Goal: Transaction & Acquisition: Book appointment/travel/reservation

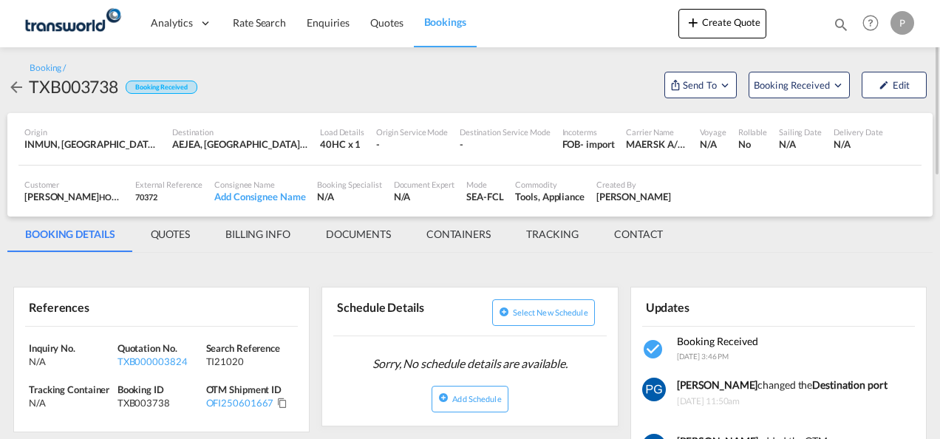
click at [709, 18] on button "Create Quote" at bounding box center [722, 24] width 88 height 30
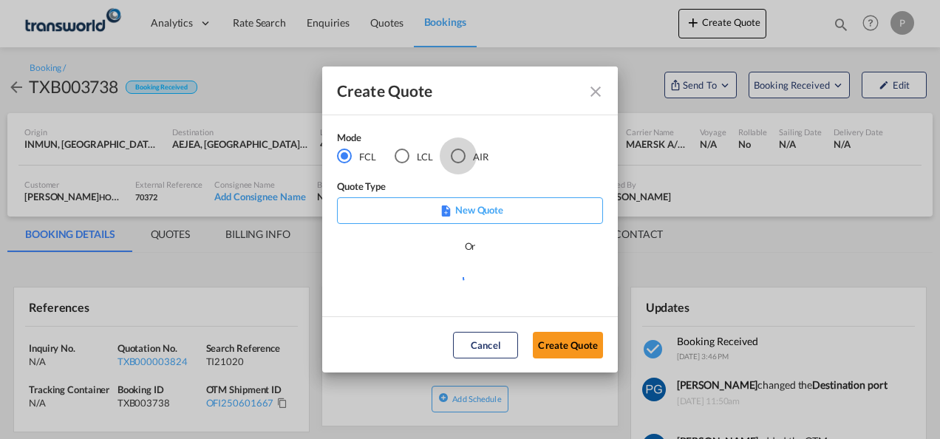
click at [458, 151] on div "AIR" at bounding box center [458, 155] width 15 height 15
click at [557, 347] on button "Create Quote" at bounding box center [568, 345] width 70 height 27
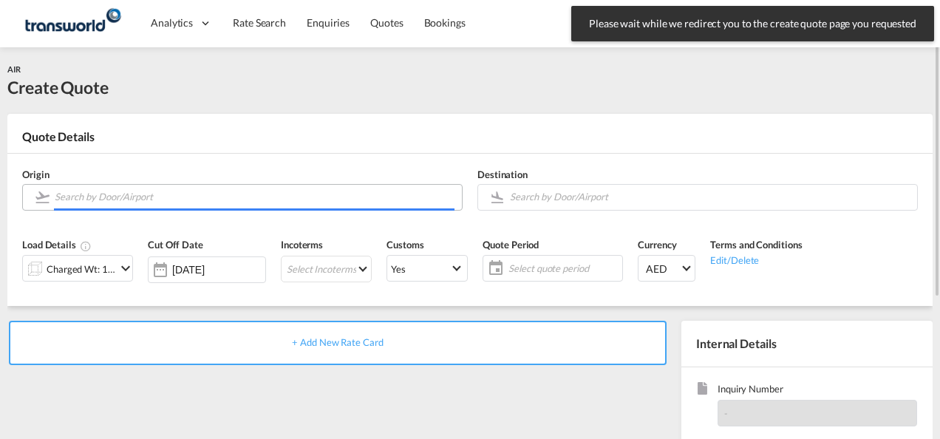
click at [222, 197] on input "Search by Door/Airport" at bounding box center [255, 197] width 400 height 26
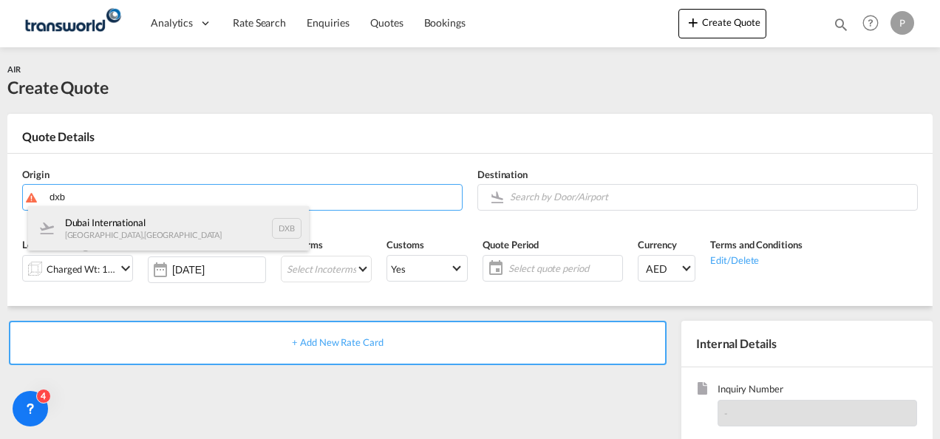
click at [179, 228] on div "Dubai International [GEOGRAPHIC_DATA] , [GEOGRAPHIC_DATA] DXB" at bounding box center [168, 228] width 281 height 44
type input "Dubai International, [GEOGRAPHIC_DATA], DXB"
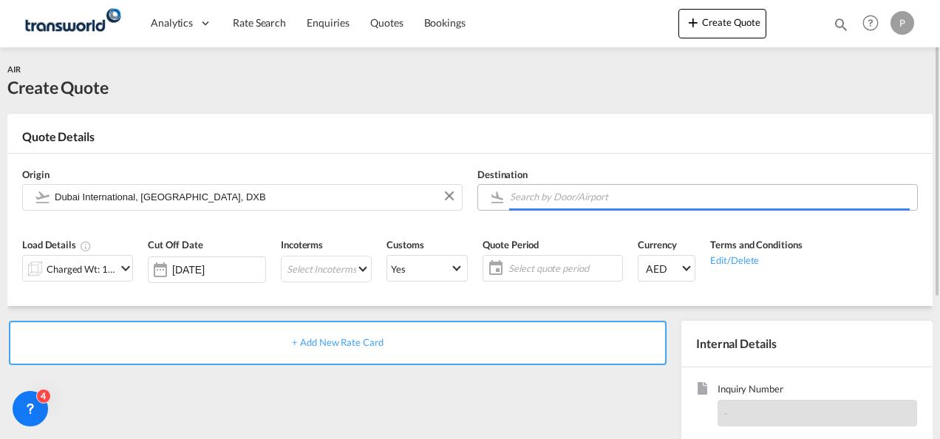
click at [564, 199] on input "Search by Door/Airport" at bounding box center [710, 197] width 400 height 26
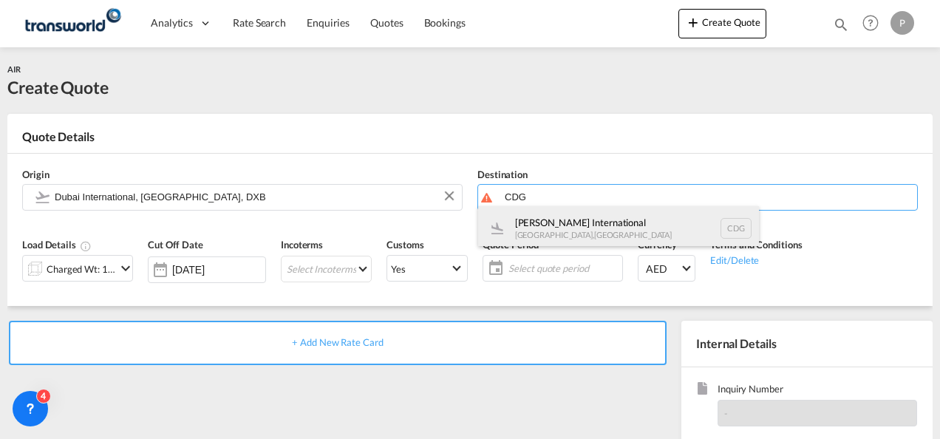
click at [563, 214] on div "[PERSON_NAME] International [GEOGRAPHIC_DATA] , [GEOGRAPHIC_DATA] CDG" at bounding box center [618, 228] width 281 height 44
type input "[PERSON_NAME] International, [GEOGRAPHIC_DATA], CDG"
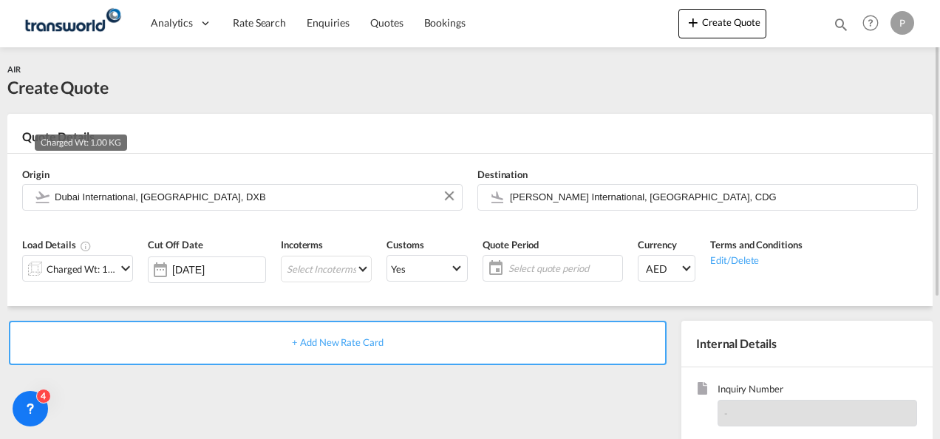
click at [96, 261] on div "Charged Wt: 1.00 KG" at bounding box center [81, 269] width 69 height 21
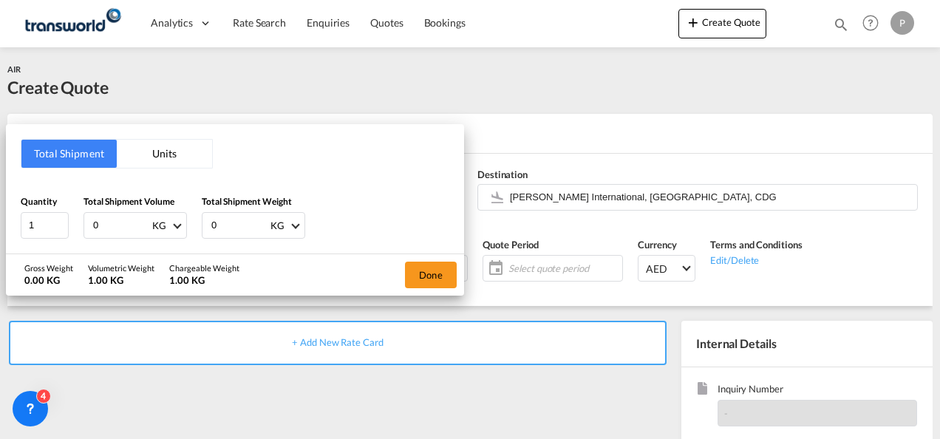
click at [108, 220] on input "0" at bounding box center [121, 225] width 59 height 25
type input "1"
click at [234, 230] on input "0" at bounding box center [239, 225] width 59 height 25
type input "1"
click at [416, 267] on button "Done" at bounding box center [431, 274] width 52 height 27
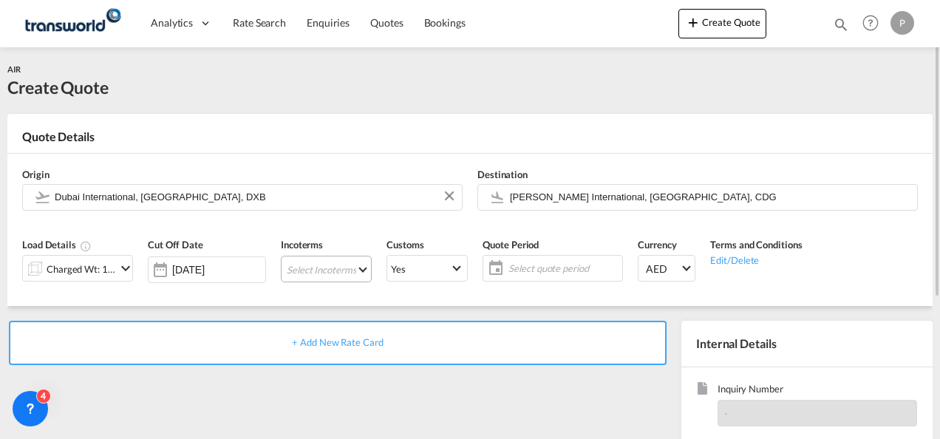
click at [325, 264] on md-select "Select Incoterms EXW - export Ex Works CIF - import Cost,Insurance and Freight …" at bounding box center [326, 269] width 91 height 27
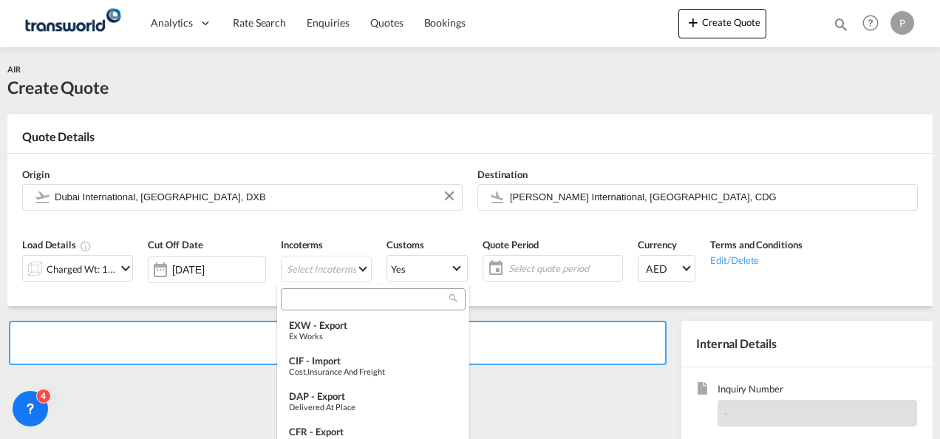
click at [321, 298] on input "search" at bounding box center [367, 299] width 164 height 13
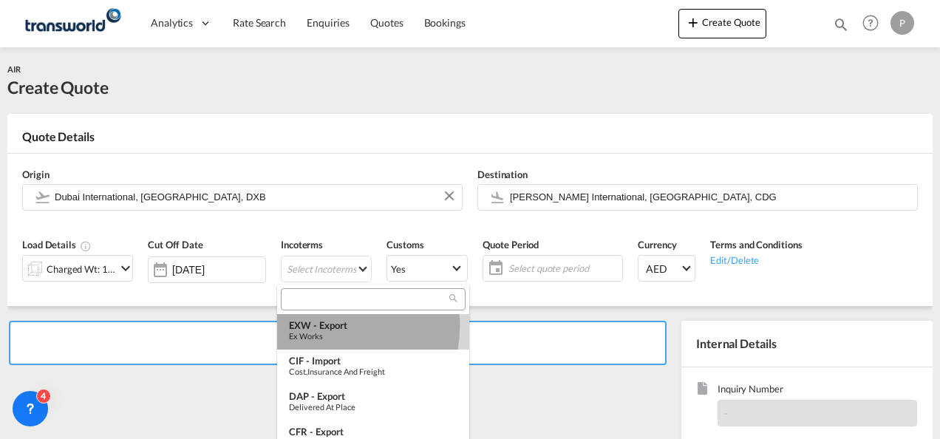
click at [321, 326] on div "EXW - export" at bounding box center [373, 325] width 168 height 12
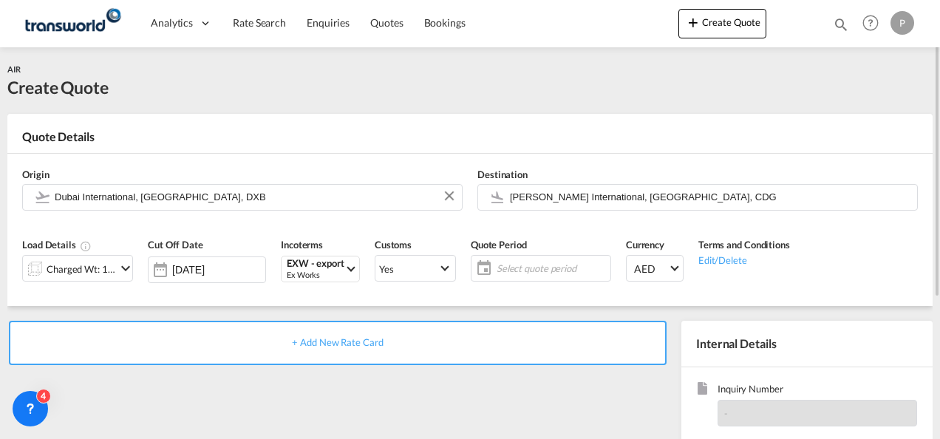
click at [526, 266] on span "Select quote period" at bounding box center [551, 267] width 110 height 13
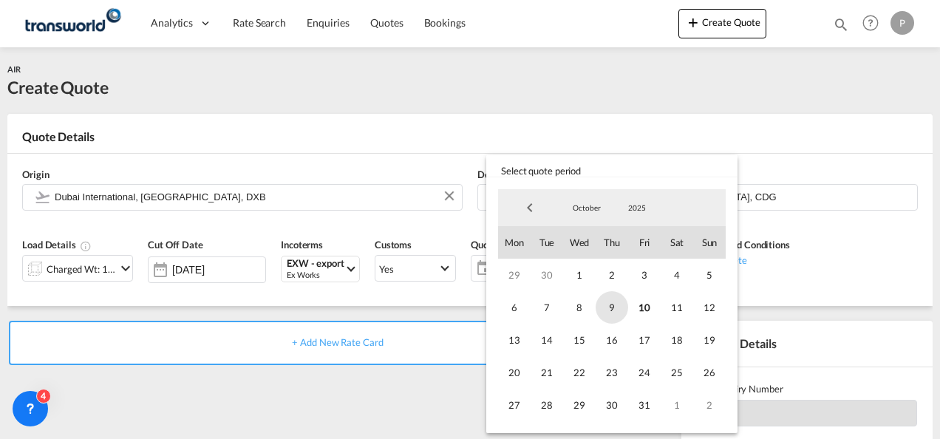
click at [612, 303] on span "9" at bounding box center [611, 307] width 33 height 33
click at [644, 389] on span "31" at bounding box center [644, 405] width 33 height 33
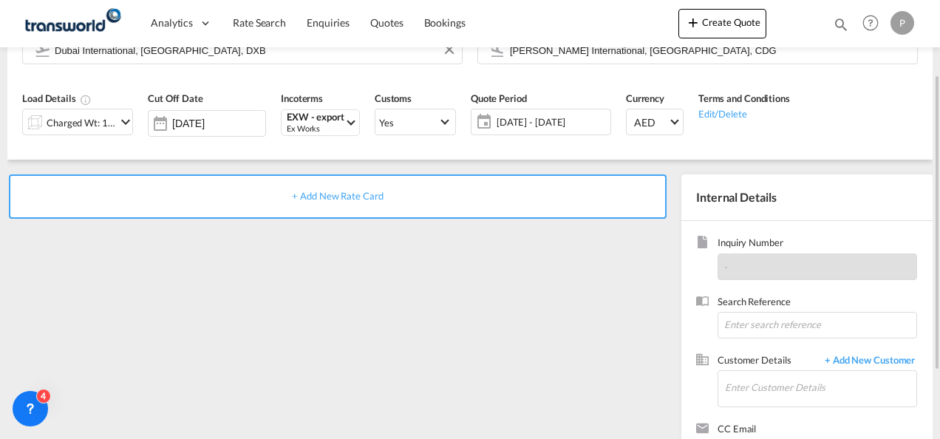
scroll to position [149, 0]
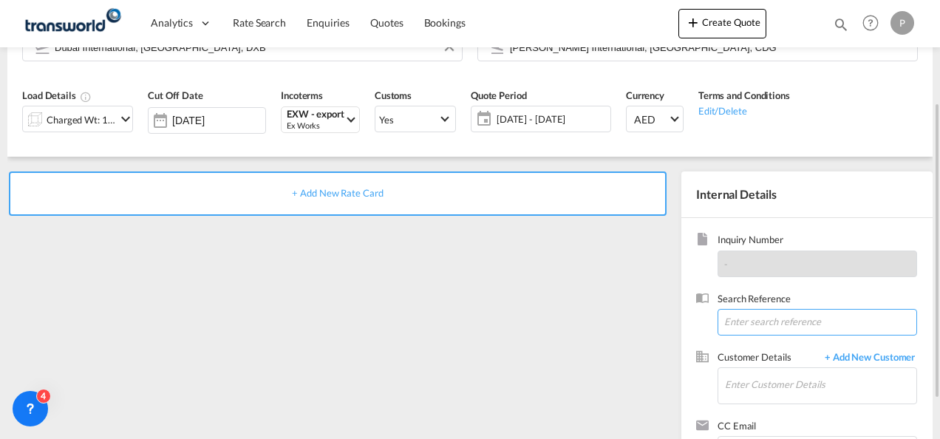
click at [750, 320] on input at bounding box center [816, 322] width 199 height 27
type input "TWG1065"
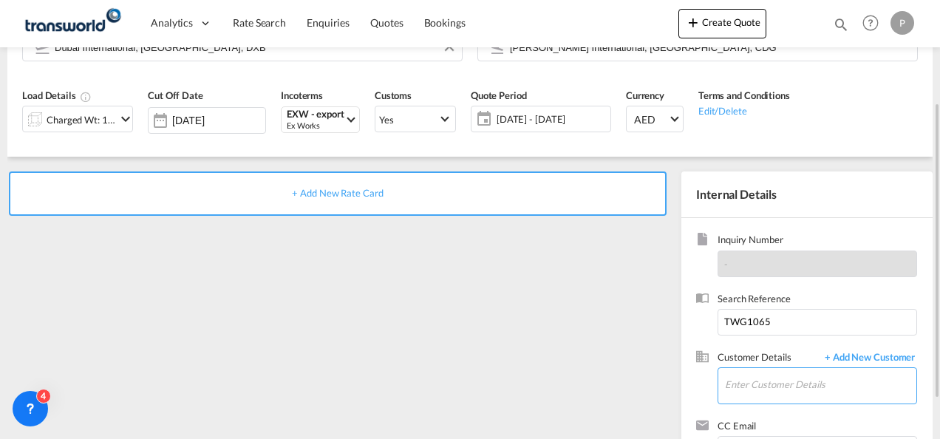
click at [749, 375] on input "Enter Customer Details" at bounding box center [820, 384] width 191 height 33
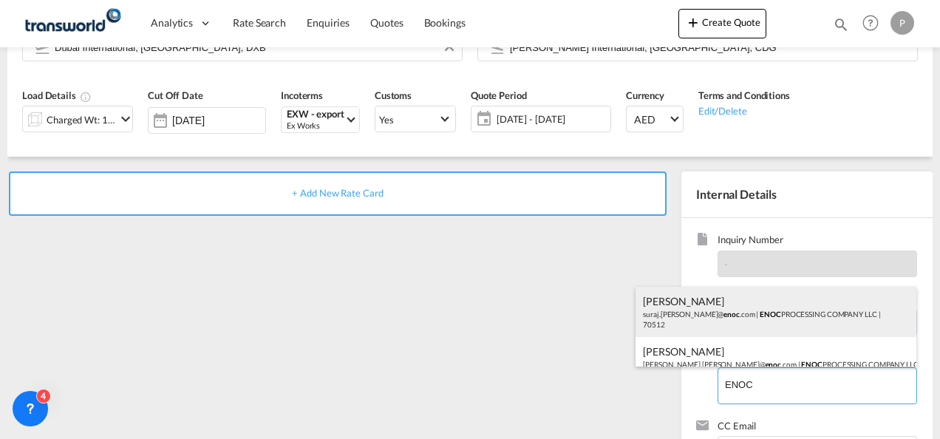
scroll to position [20, 0]
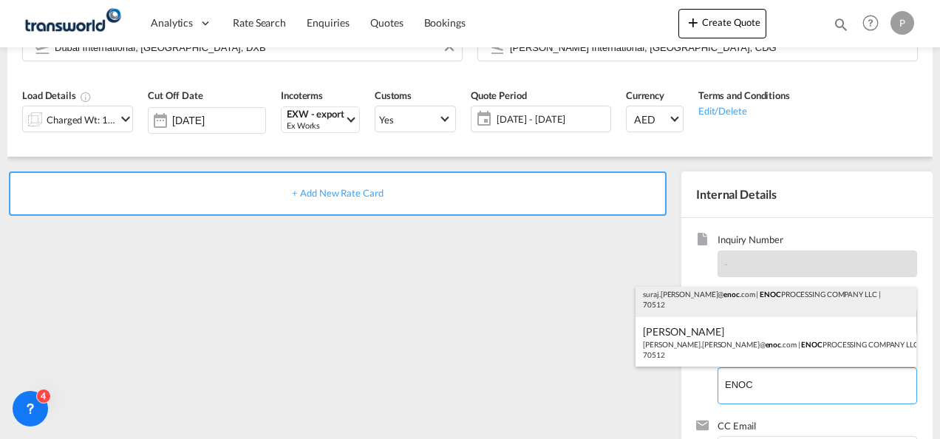
click at [741, 307] on div "[PERSON_NAME].[PERSON_NAME]@ [PERSON_NAME] .com | ENOC PROCESSING COMPANY LLC |…" at bounding box center [775, 292] width 281 height 50
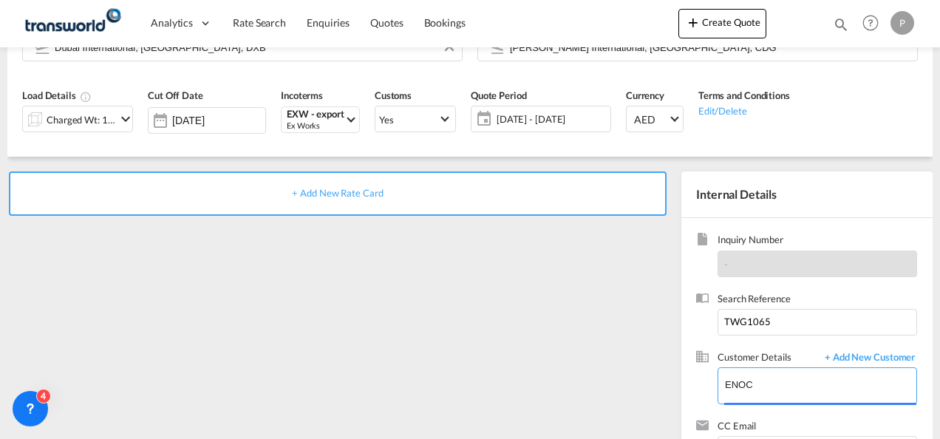
type input "ENOC PROCESSING COMPANY LLC , [PERSON_NAME], [EMAIL_ADDRESS][PERSON_NAME][PERSO…"
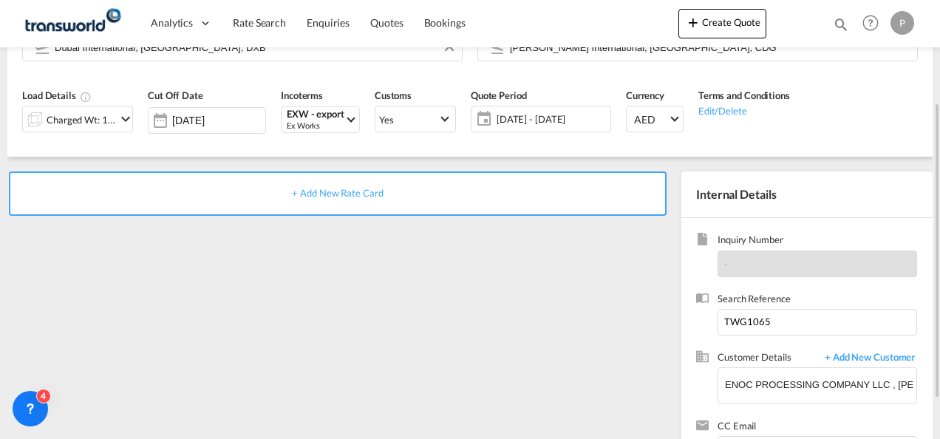
click at [341, 194] on span "+ Add New Rate Card" at bounding box center [337, 193] width 91 height 12
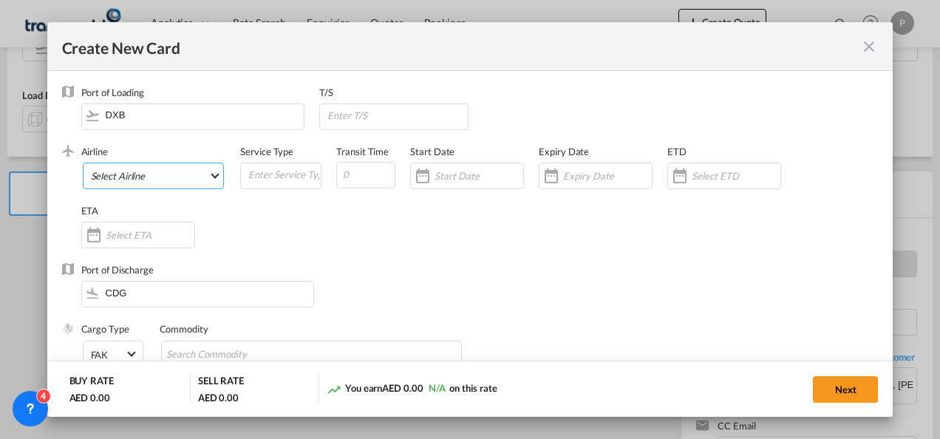
click at [177, 177] on md-select "Select Airline AIR EXPRESS S.A. (1166- / -) CMA CGM Air Cargo (1140-2C / -) DDW…" at bounding box center [154, 176] width 142 height 27
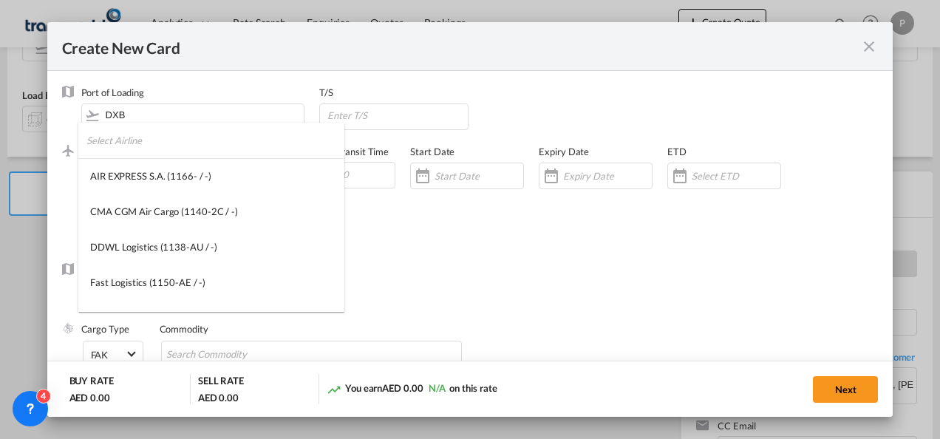
click at [158, 149] on input "search" at bounding box center [215, 140] width 258 height 35
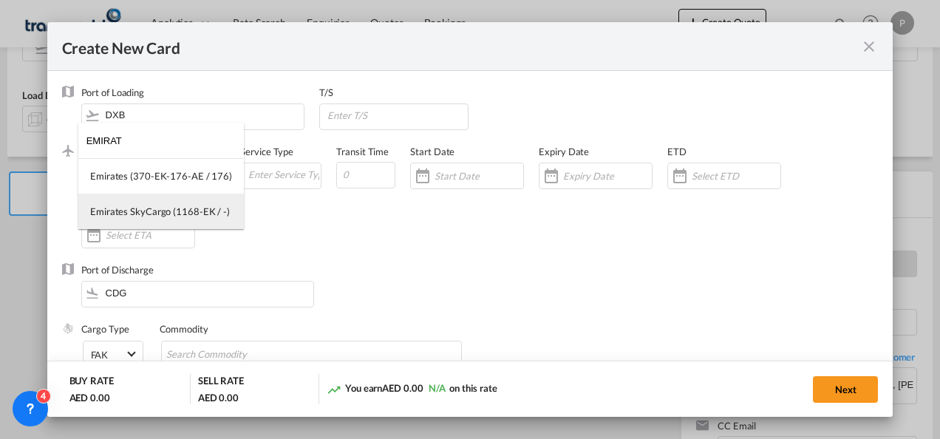
type input "EMIRAT"
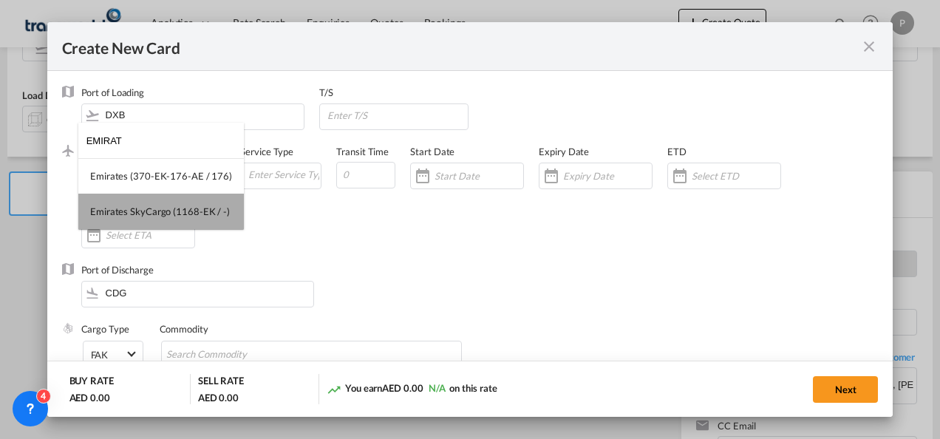
click at [162, 205] on div "Emirates SkyCargo (1168-EK / -)" at bounding box center [160, 211] width 140 height 13
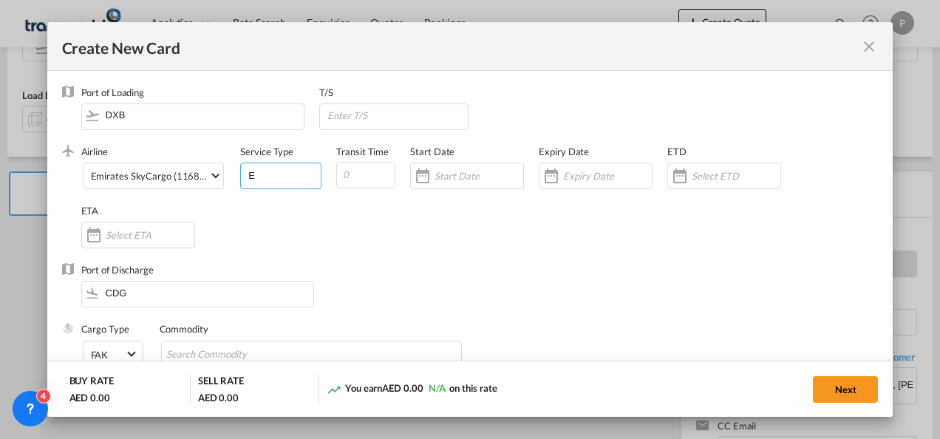
click at [276, 176] on input "E" at bounding box center [284, 174] width 74 height 22
type input "EXW EXPORT"
click at [597, 161] on div "Expiry Date" at bounding box center [602, 174] width 129 height 59
click at [582, 186] on div "Create New CardPort ..." at bounding box center [595, 176] width 114 height 27
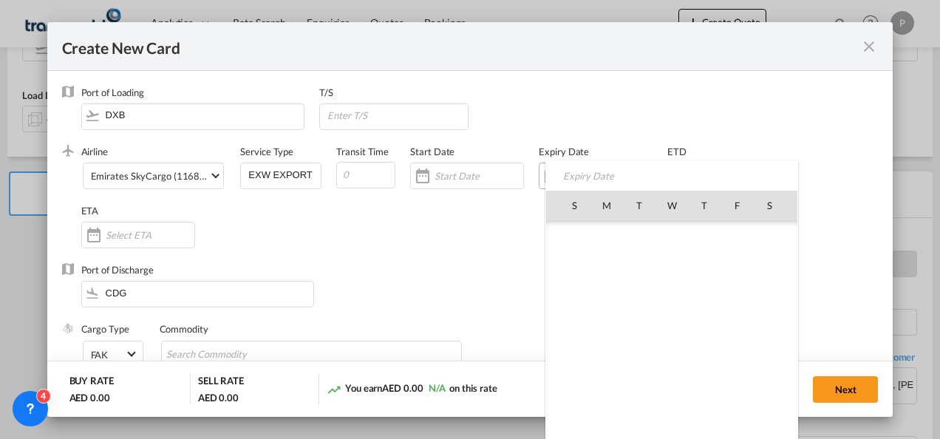
scroll to position [342367, 0]
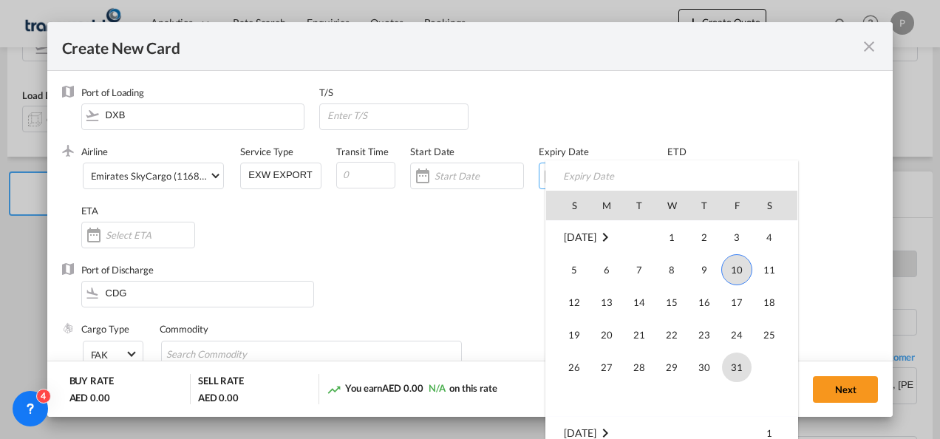
click at [730, 369] on span "31" at bounding box center [737, 367] width 30 height 30
type input "[DATE]"
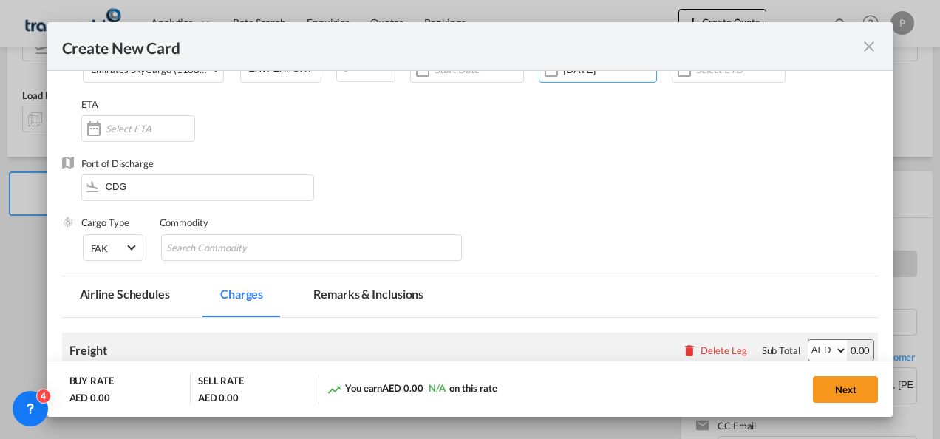
scroll to position [110, 0]
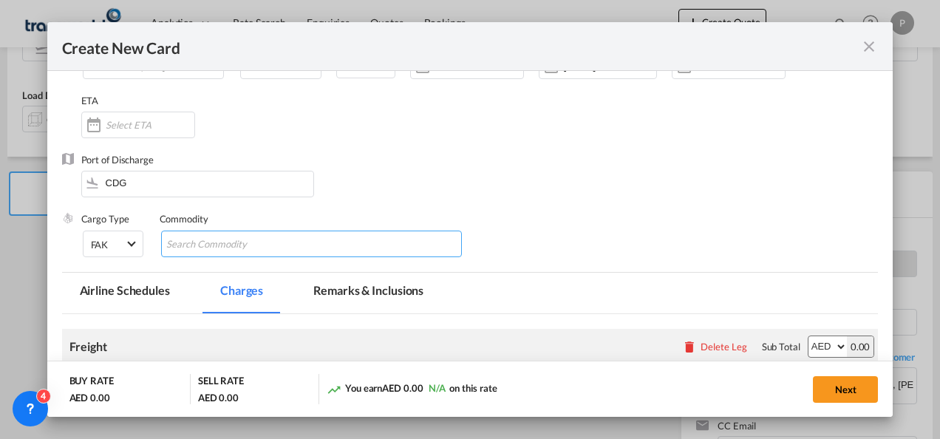
click at [273, 244] on input "Chips input." at bounding box center [233, 245] width 135 height 24
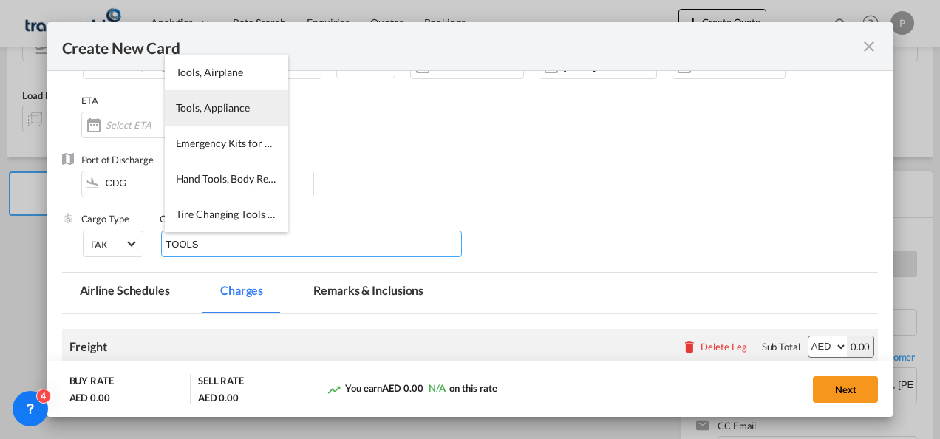
type input "TOOLS"
click at [223, 117] on li "Tools, Appliance" at bounding box center [226, 107] width 123 height 35
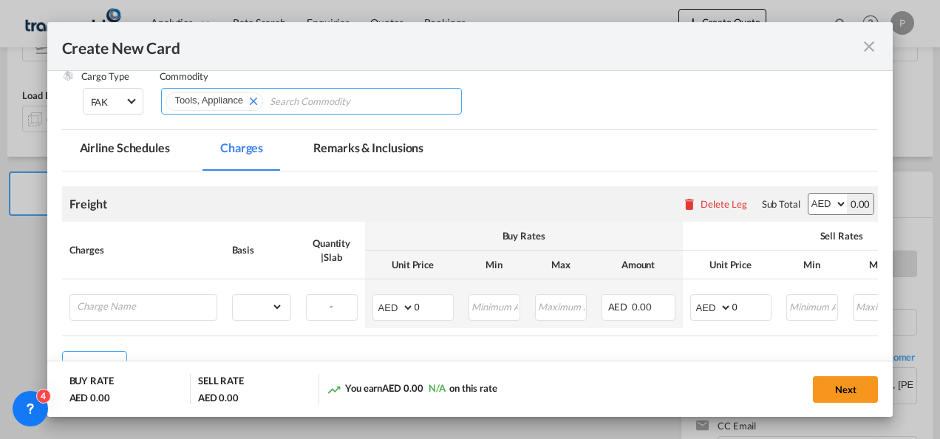
scroll to position [253, 0]
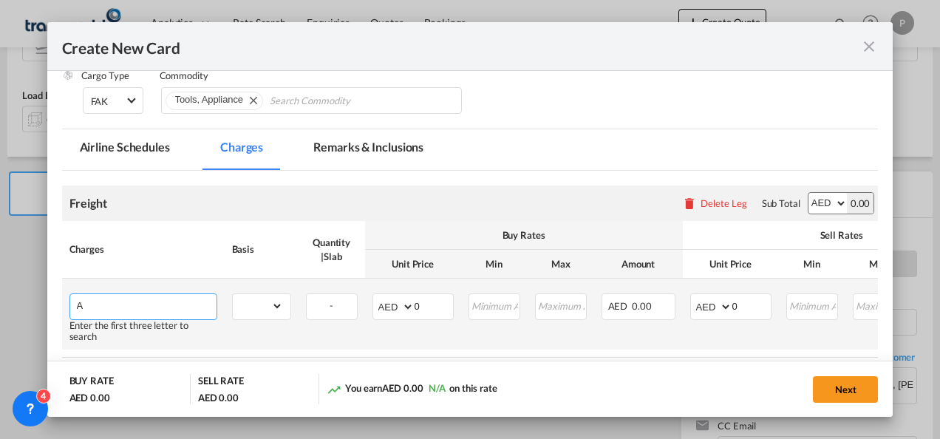
click at [177, 304] on input "A" at bounding box center [147, 305] width 140 height 22
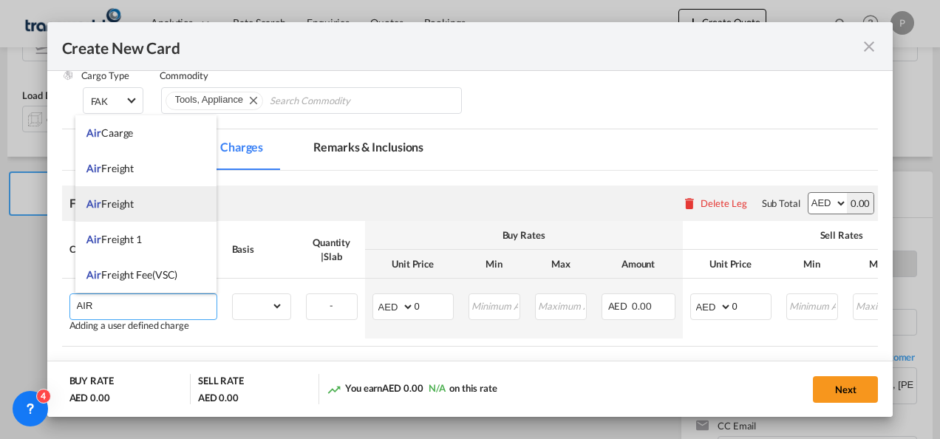
click at [161, 206] on li "Air Freight" at bounding box center [145, 203] width 141 height 35
type input "Air Freight"
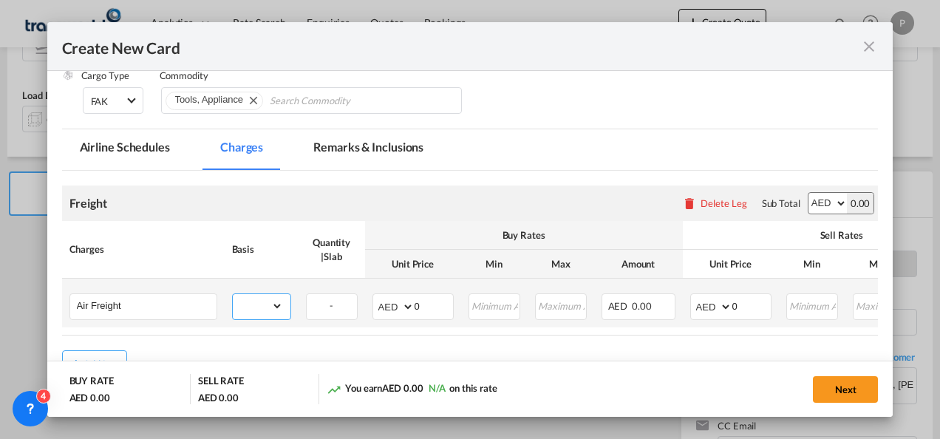
click at [273, 301] on select "gross_weight volumetric_weight per_shipment per_bl per_km % on air freight per_…" at bounding box center [258, 306] width 50 height 24
select select "per_shipment"
click at [233, 294] on select "gross_weight volumetric_weight per_shipment per_bl per_km % on air freight per_…" at bounding box center [258, 306] width 50 height 24
click at [754, 304] on input "0" at bounding box center [751, 305] width 38 height 22
type input "250"
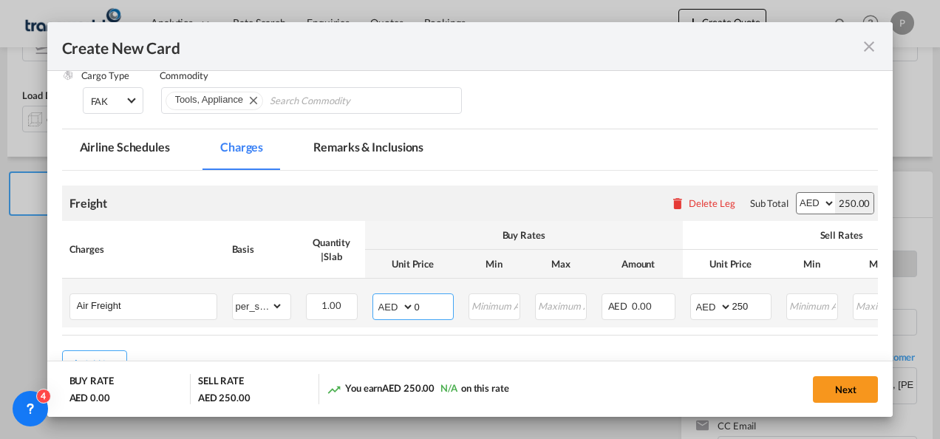
click at [428, 307] on input "0" at bounding box center [433, 305] width 38 height 22
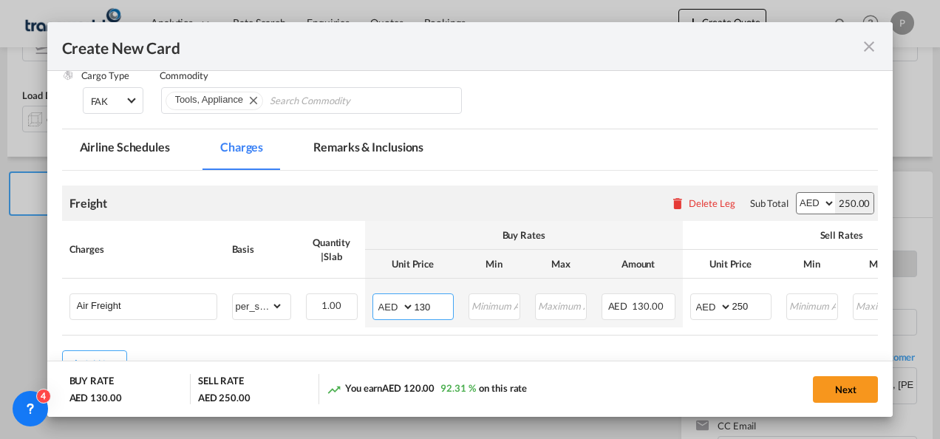
type input "130"
click at [837, 386] on button "Next" at bounding box center [845, 389] width 65 height 27
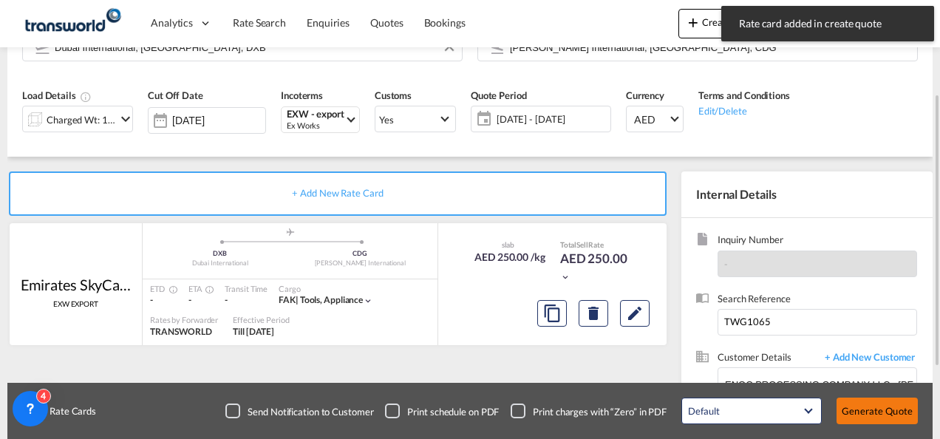
click at [868, 413] on button "Generate Quote" at bounding box center [876, 410] width 81 height 27
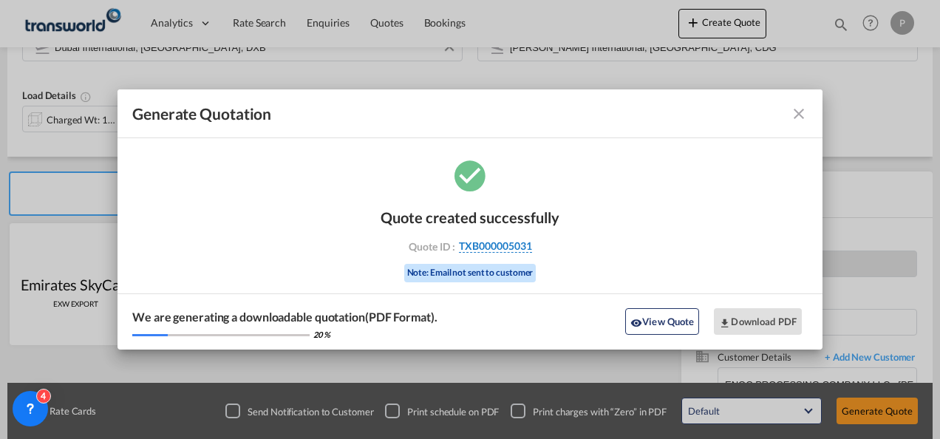
click at [521, 250] on span "TXB000005031" at bounding box center [495, 245] width 73 height 13
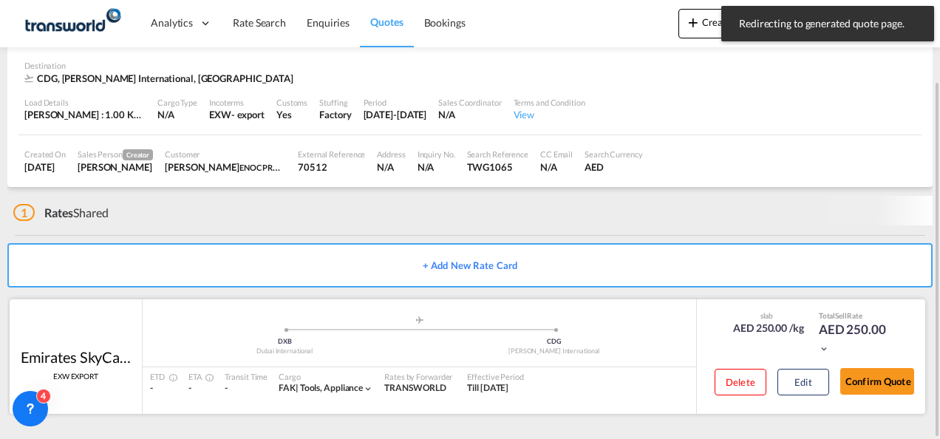
scroll to position [90, 0]
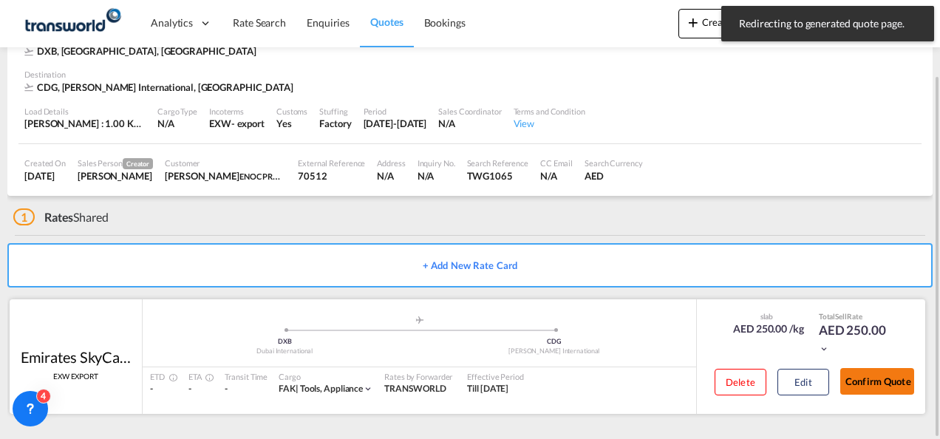
click at [889, 380] on button "Confirm Quote" at bounding box center [877, 381] width 74 height 27
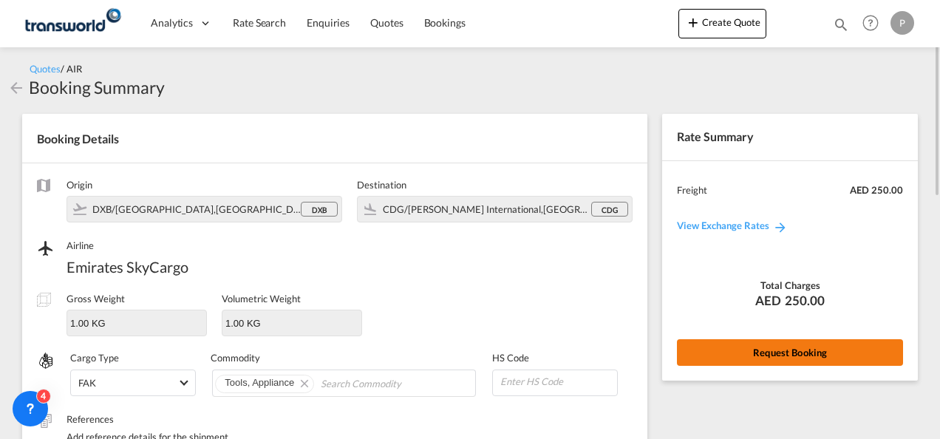
click at [786, 348] on button "Request Booking" at bounding box center [790, 352] width 226 height 27
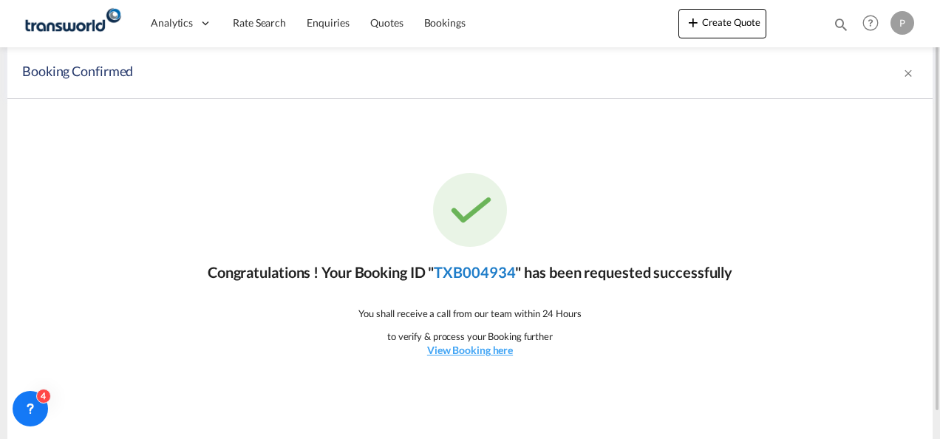
click at [485, 275] on link "TXB004934" at bounding box center [474, 272] width 81 height 18
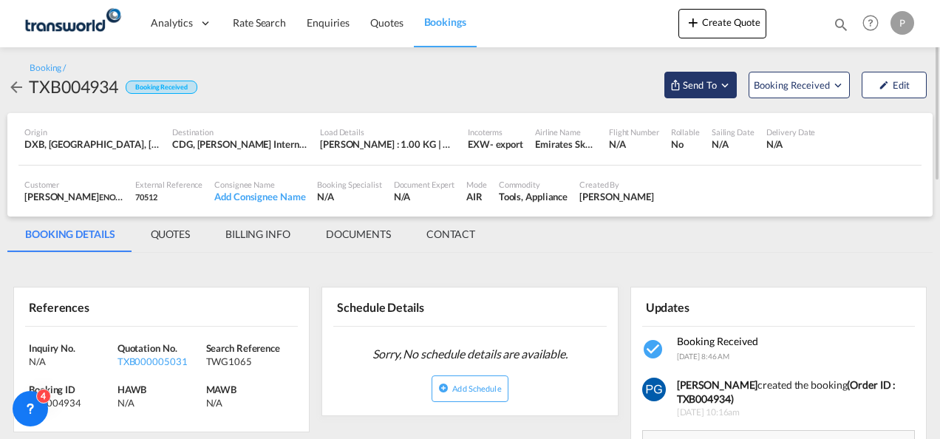
click at [727, 80] on md-icon "Open demo menu" at bounding box center [724, 84] width 13 height 13
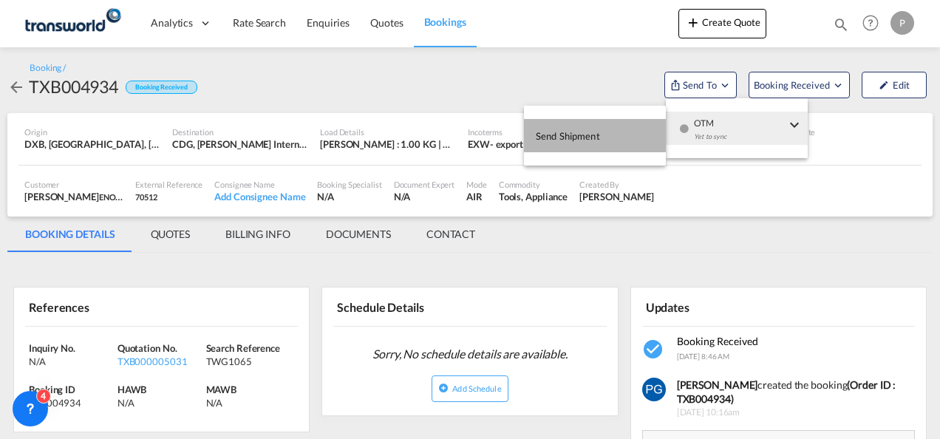
click at [630, 127] on button "Send Shipment" at bounding box center [595, 135] width 142 height 33
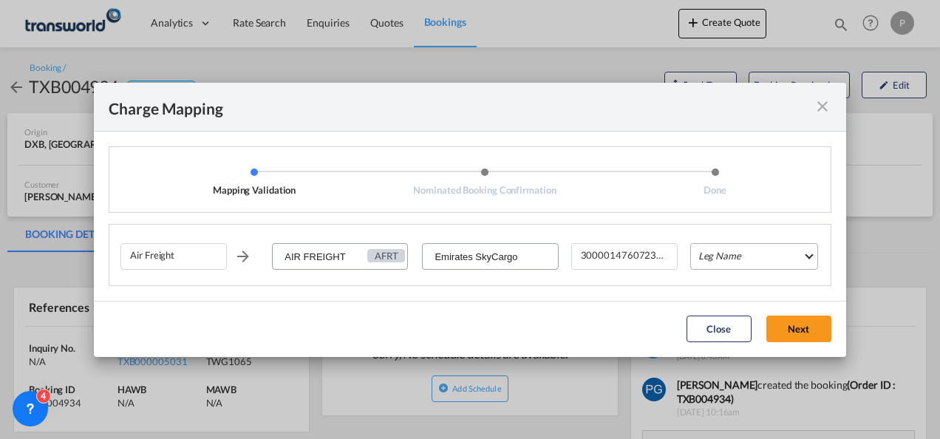
click at [707, 247] on md-select "Leg Name HANDLING ORIGIN HANDLING DESTINATION OTHERS TL PICK UP CUSTOMS ORIGIN …" at bounding box center [754, 256] width 128 height 27
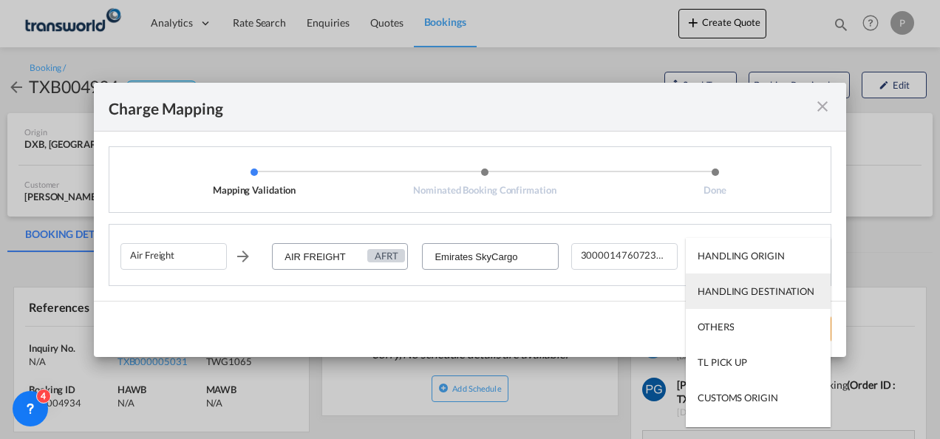
scroll to position [95, 0]
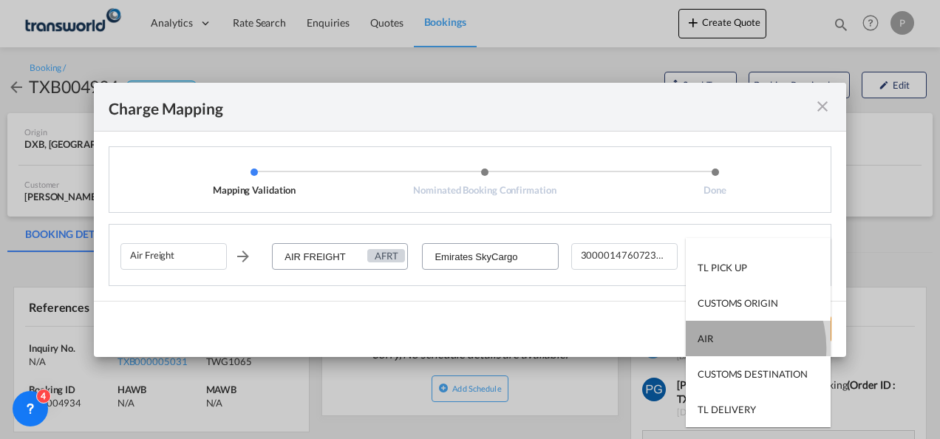
click at [716, 347] on md-option "AIR" at bounding box center [757, 338] width 145 height 35
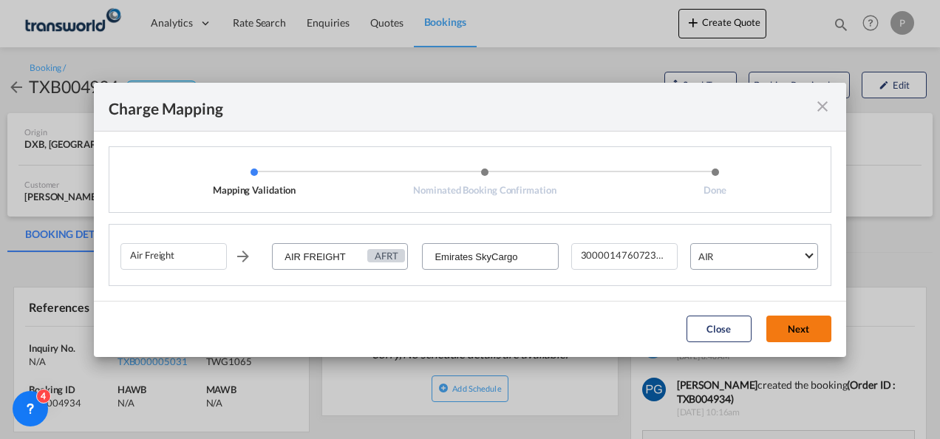
click at [783, 326] on button "Next" at bounding box center [798, 328] width 65 height 27
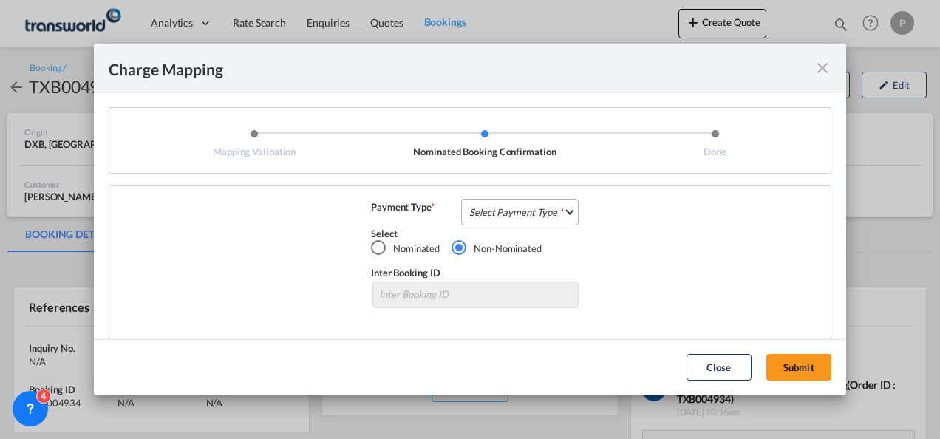
click at [498, 213] on md-select "Select Payment Type COLLECT PREPAID" at bounding box center [519, 212] width 117 height 27
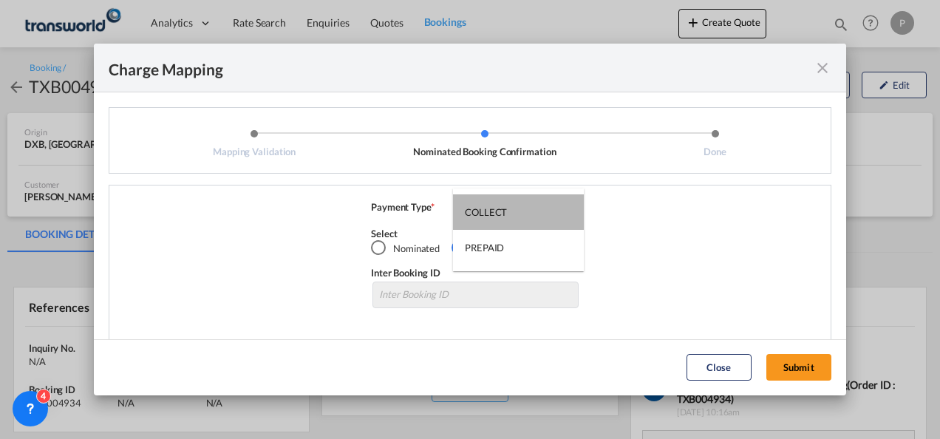
click at [498, 213] on div "COLLECT" at bounding box center [486, 211] width 42 height 13
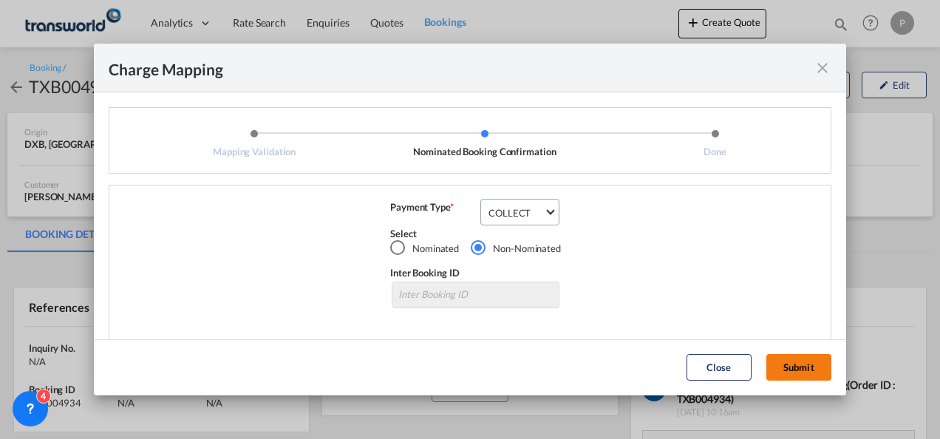
click at [791, 359] on button "Submit" at bounding box center [798, 367] width 65 height 27
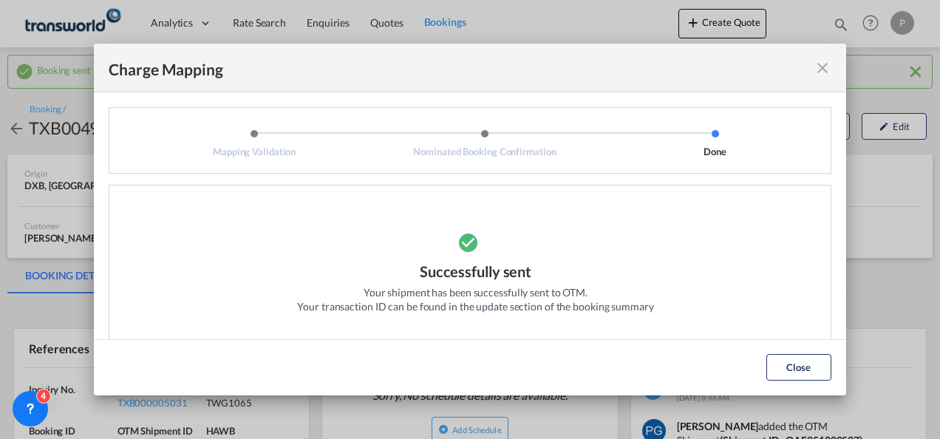
click at [821, 69] on md-icon "icon-close fg-AAA8AD cursor" at bounding box center [822, 68] width 18 height 18
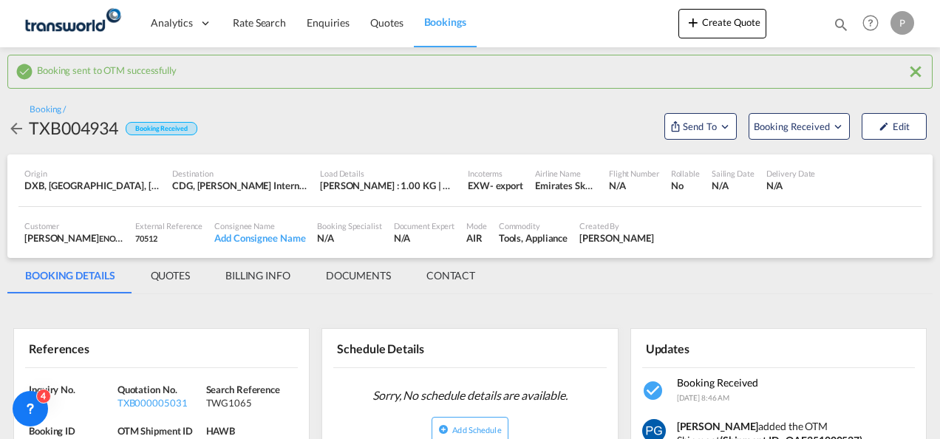
scroll to position [114, 0]
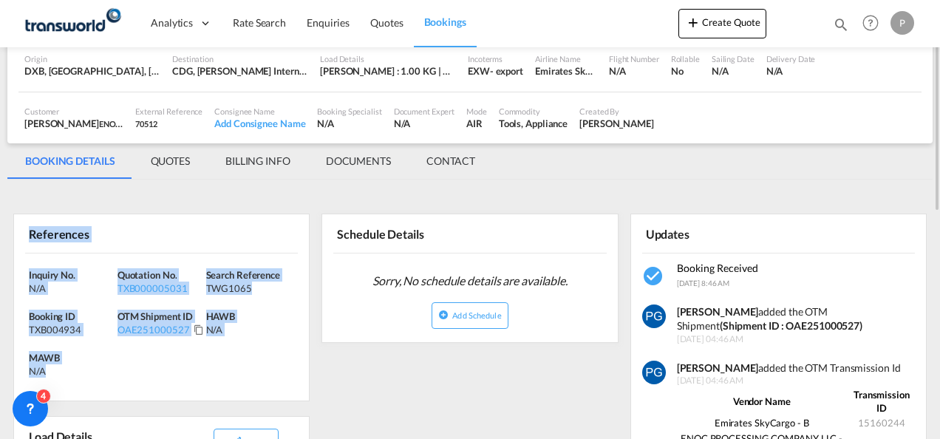
drag, startPoint x: 28, startPoint y: 232, endPoint x: 67, endPoint y: 372, distance: 145.0
click at [67, 372] on div "References Inquiry No. N/A Quotation No. TXB000005031 Search Reference TWG1065 …" at bounding box center [161, 307] width 296 height 188
copy div "References Inquiry No. N/A Quotation No. TXB000005031 Search Reference TWG1065 …"
click at [714, 24] on button "Create Quote" at bounding box center [722, 24] width 88 height 30
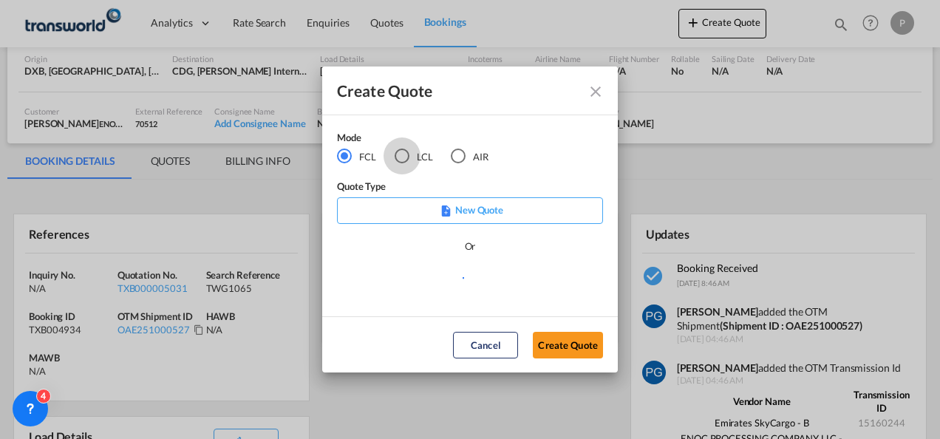
click at [400, 152] on div "LCL" at bounding box center [401, 155] width 15 height 15
click at [561, 343] on button "Create Quote" at bounding box center [568, 345] width 70 height 27
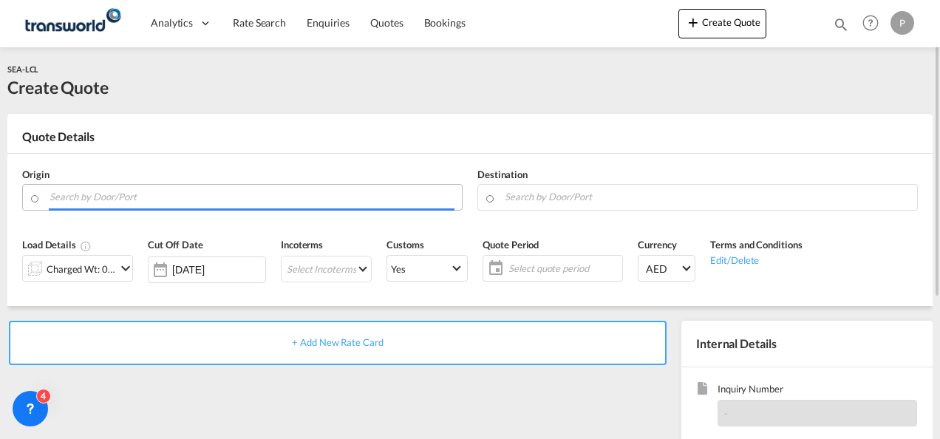
click at [233, 195] on input "Search by Door/Port" at bounding box center [251, 197] width 405 height 26
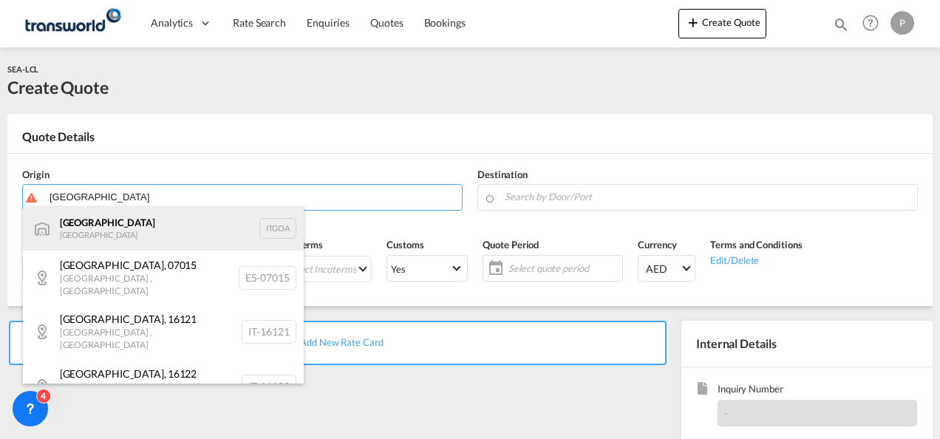
click at [163, 230] on div "[GEOGRAPHIC_DATA] [GEOGRAPHIC_DATA] [GEOGRAPHIC_DATA]" at bounding box center [163, 228] width 281 height 44
type input "[GEOGRAPHIC_DATA], [GEOGRAPHIC_DATA]"
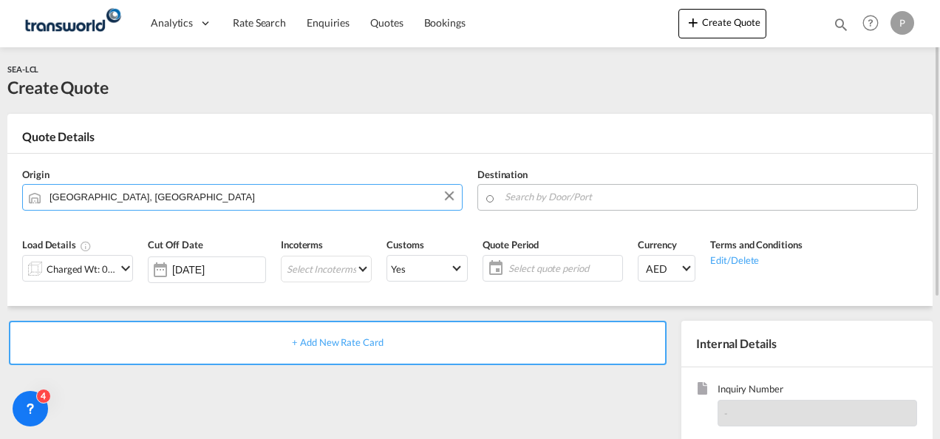
click at [594, 201] on input "Search by Door/Port" at bounding box center [707, 197] width 405 height 26
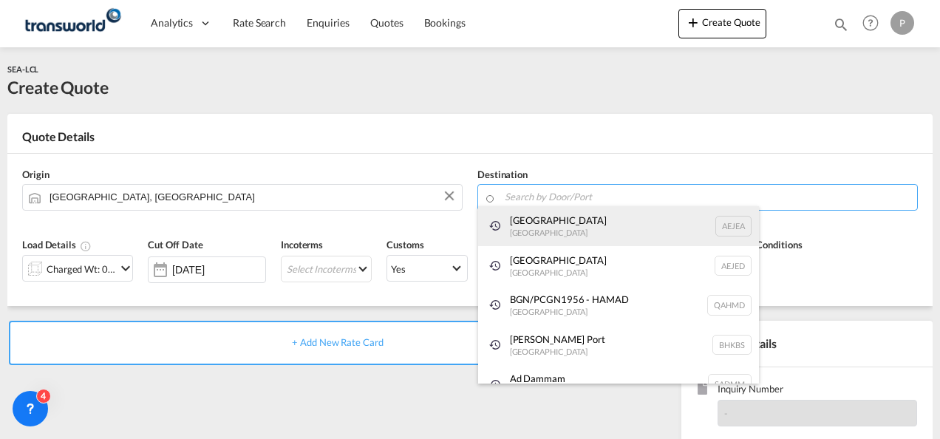
click at [561, 230] on div "[GEOGRAPHIC_DATA] [GEOGRAPHIC_DATA]" at bounding box center [618, 226] width 281 height 40
type input "[GEOGRAPHIC_DATA], [GEOGRAPHIC_DATA]"
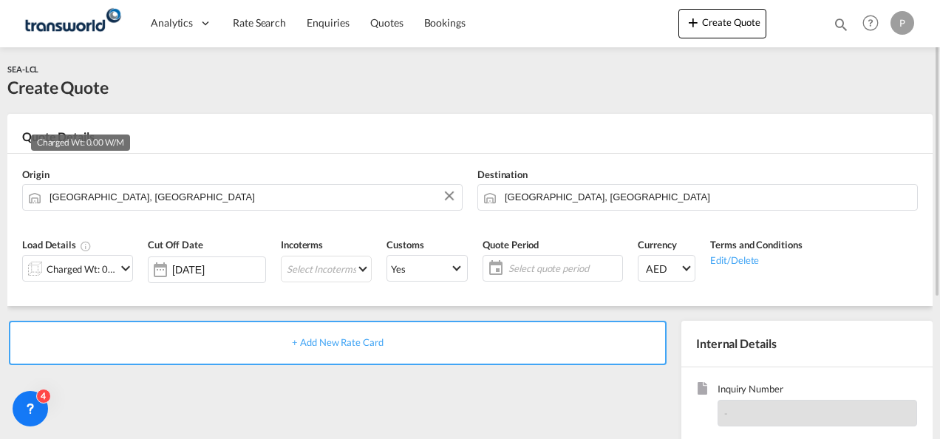
click at [100, 262] on div "Charged Wt: 0.00 W/M" at bounding box center [81, 269] width 69 height 21
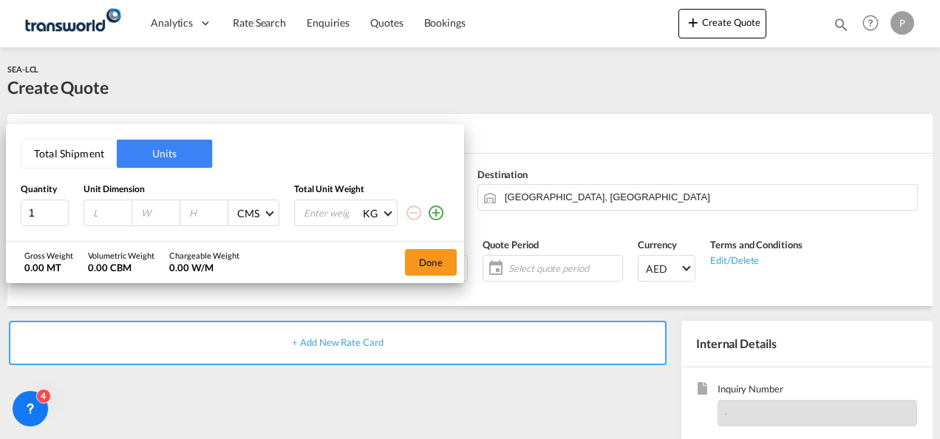
click at [89, 146] on button "Total Shipment" at bounding box center [68, 154] width 95 height 28
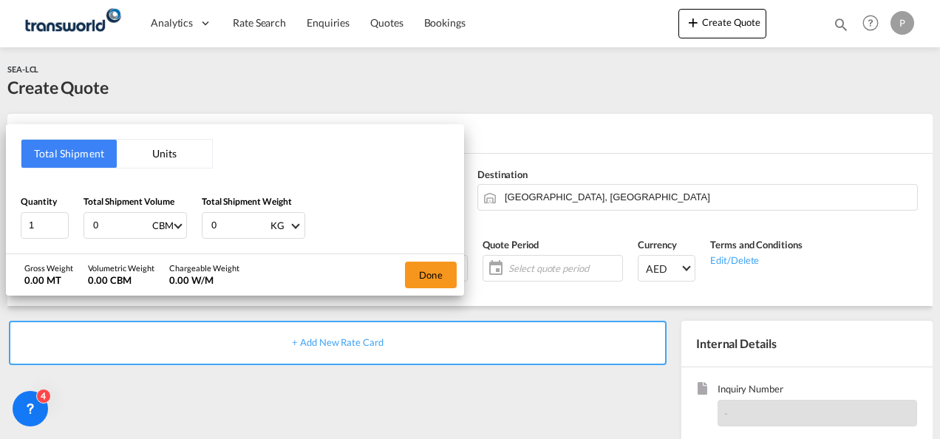
click at [123, 226] on input "0" at bounding box center [121, 225] width 59 height 25
type input "4"
type input ".3"
type input "4.3"
click at [222, 224] on input "0" at bounding box center [239, 225] width 59 height 25
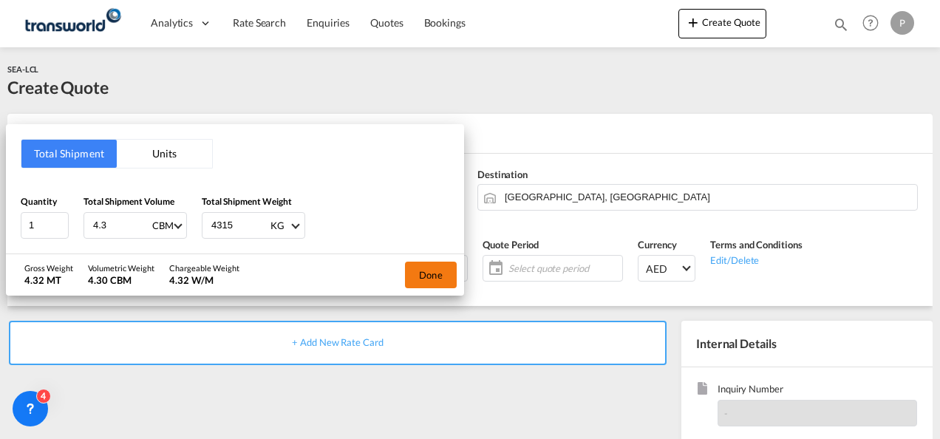
type input "4315"
click at [431, 273] on button "Done" at bounding box center [431, 274] width 52 height 27
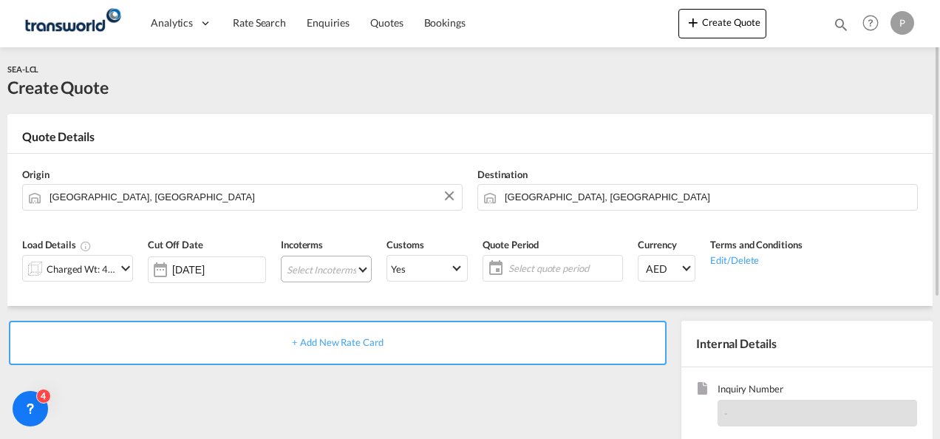
click at [302, 264] on md-select "Select Incoterms EXW - export Ex Works CIF - import Cost,Insurance and Freight …" at bounding box center [326, 269] width 91 height 27
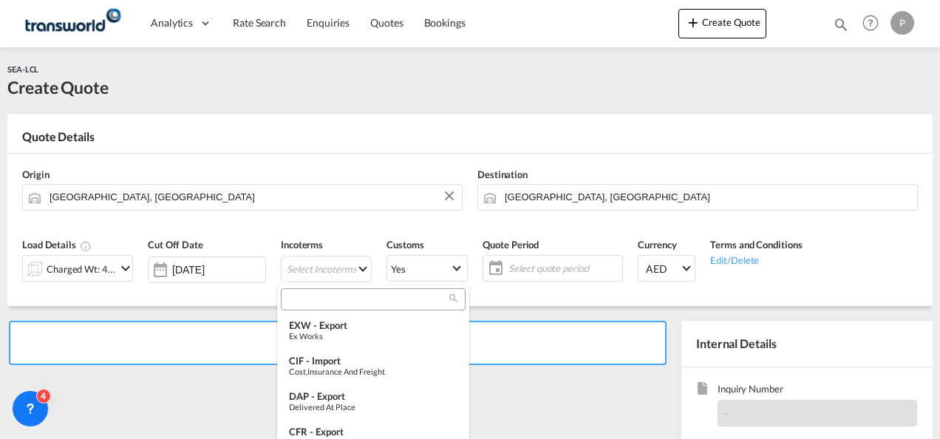
click at [307, 298] on input "search" at bounding box center [367, 299] width 164 height 13
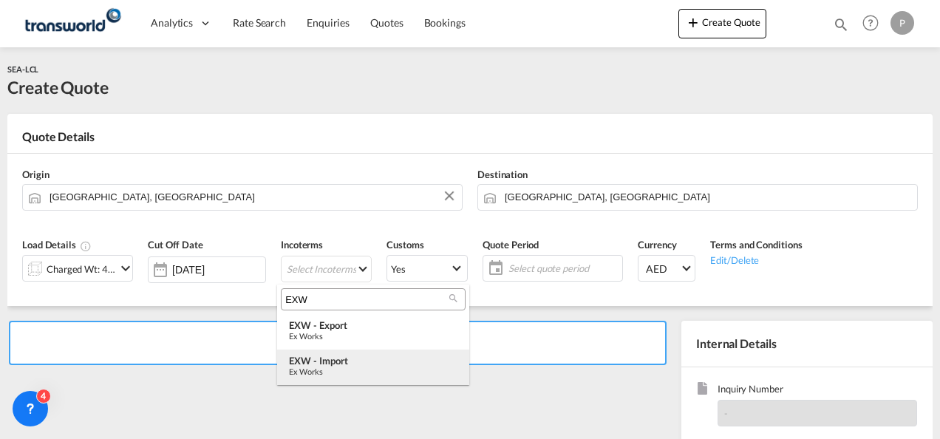
type input "EXW"
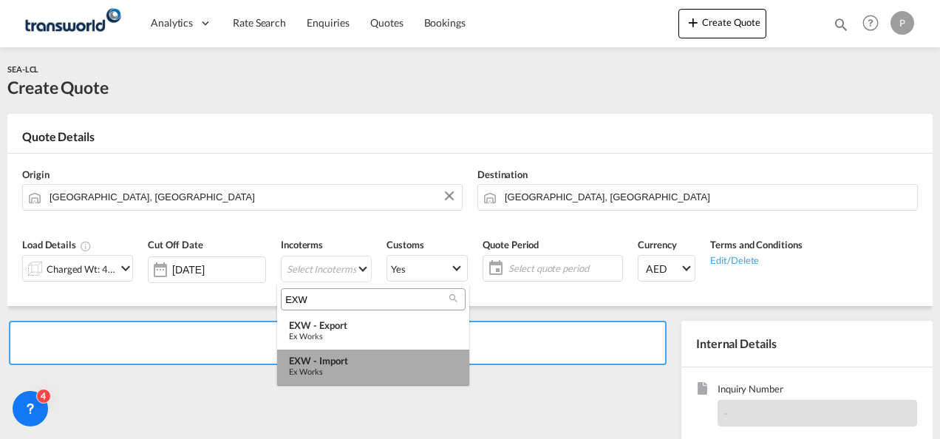
click at [314, 359] on div "EXW - import" at bounding box center [373, 361] width 168 height 12
type md-option "[object Object]"
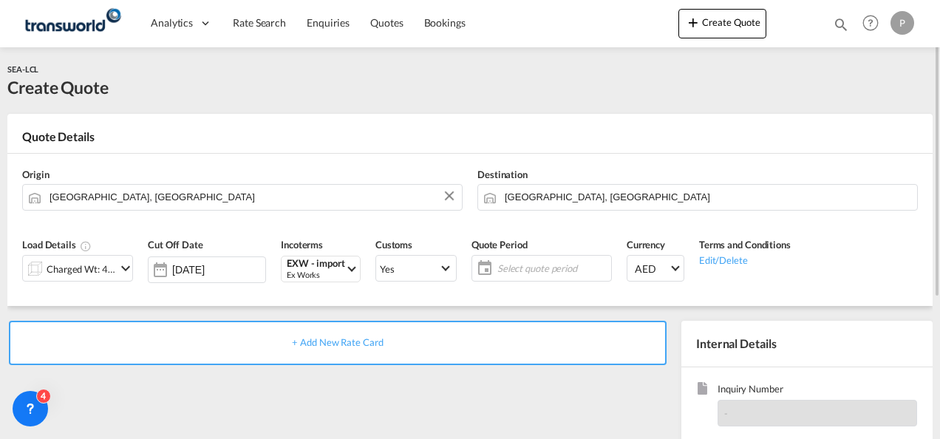
click at [531, 270] on span "Select quote period" at bounding box center [552, 267] width 110 height 13
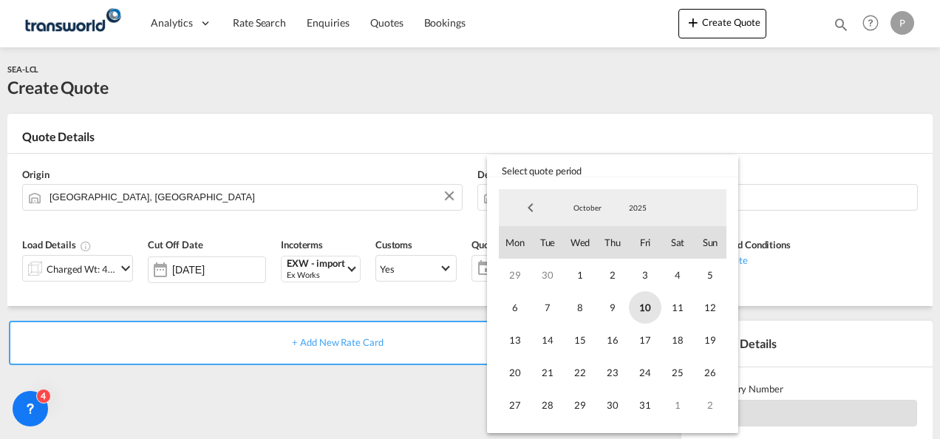
click at [641, 303] on span "10" at bounding box center [645, 307] width 33 height 33
click at [591, 197] on md-select-value "October" at bounding box center [587, 207] width 50 height 22
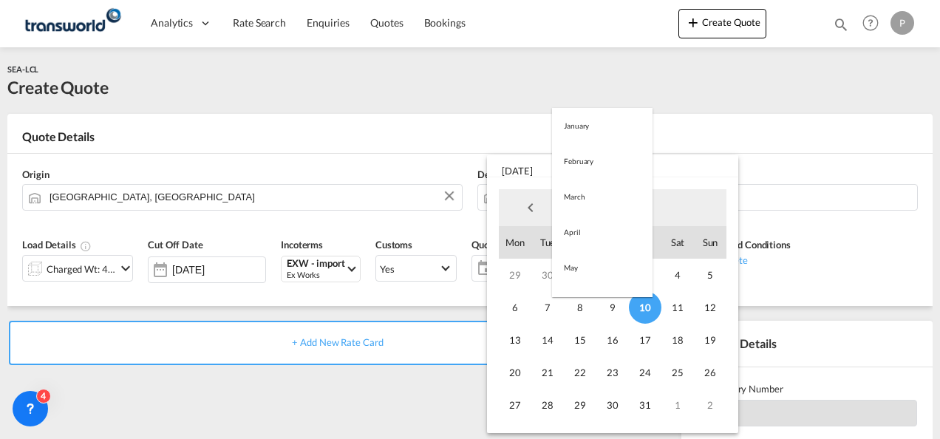
scroll to position [236, 0]
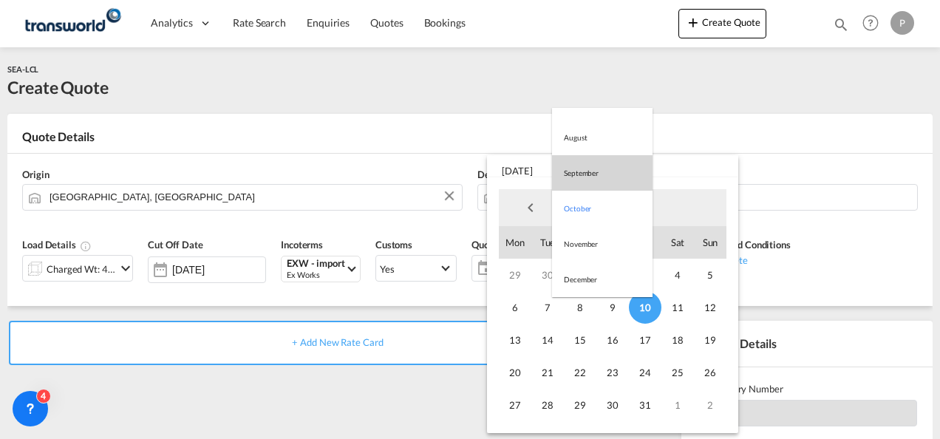
click at [594, 171] on md-option "September" at bounding box center [602, 172] width 100 height 35
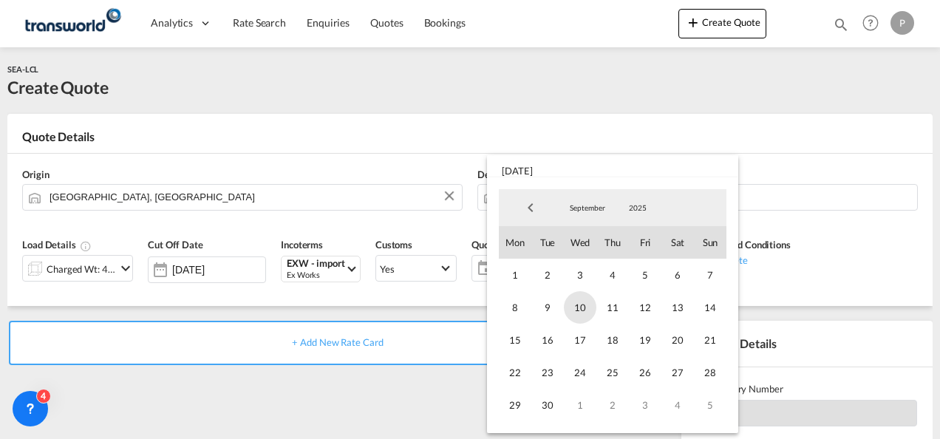
click at [583, 297] on span "10" at bounding box center [580, 307] width 33 height 33
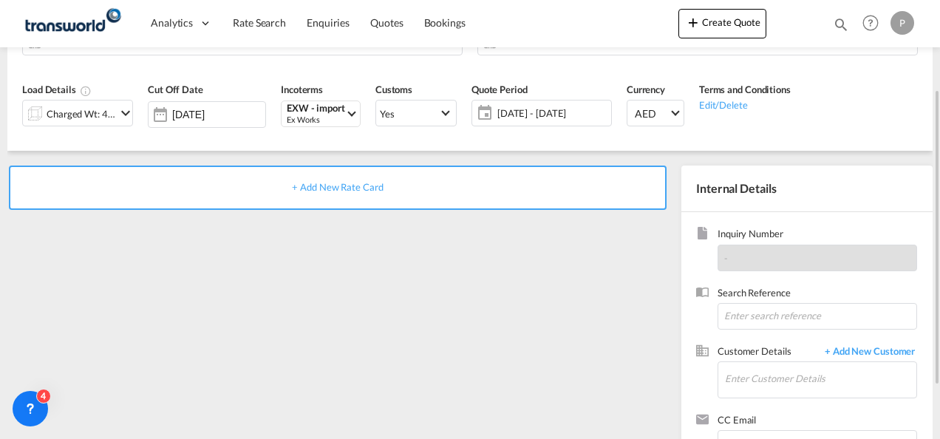
scroll to position [157, 0]
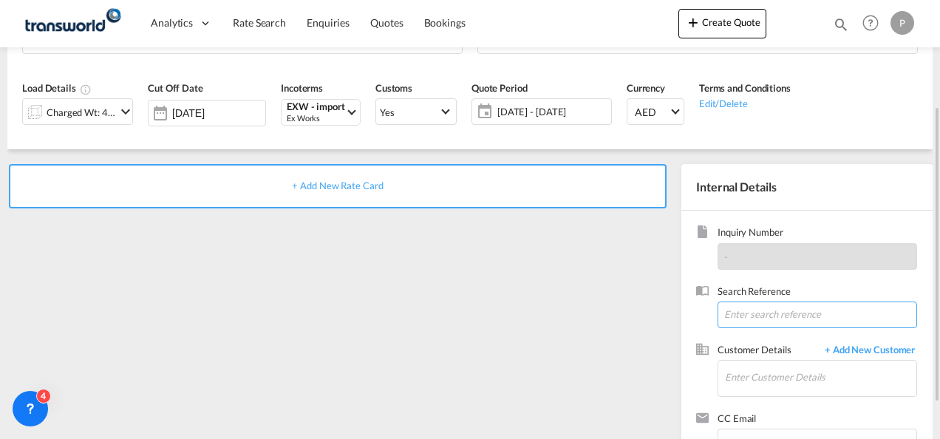
click at [741, 316] on input at bounding box center [816, 314] width 199 height 27
type input "TWG910"
click at [870, 344] on span "+ Add New Customer" at bounding box center [867, 351] width 100 height 17
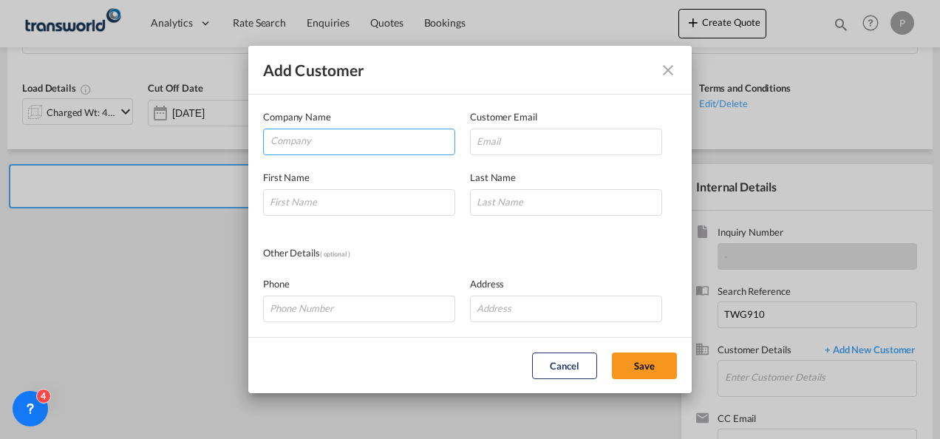
click at [344, 143] on input "Company" at bounding box center [362, 140] width 184 height 22
type input "[GEOGRAPHIC_DATA]"
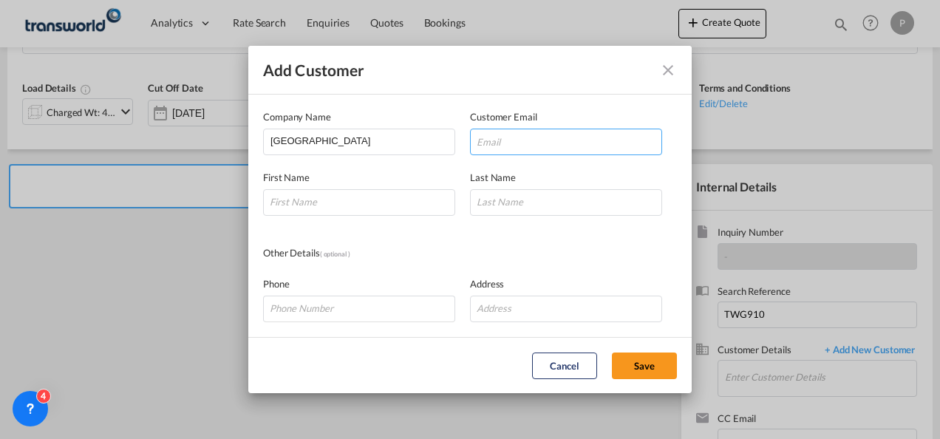
click at [572, 143] on input "Add Customer Company ..." at bounding box center [566, 142] width 192 height 27
paste input "[EMAIL_ADDRESS][DOMAIN_NAME]"
type input "[EMAIL_ADDRESS][DOMAIN_NAME]"
click at [337, 209] on input "Add Customer Company ..." at bounding box center [359, 202] width 192 height 27
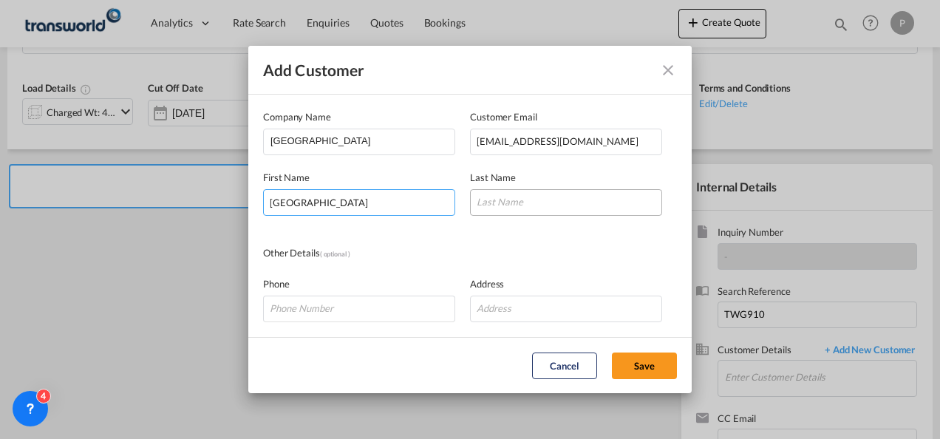
type input "[GEOGRAPHIC_DATA]"
click at [489, 206] on input "Add Customer Company ..." at bounding box center [566, 202] width 192 height 27
type input "LLC"
click at [641, 372] on button "Save" at bounding box center [644, 365] width 65 height 27
type input "[GEOGRAPHIC_DATA], BELFAST LLC, [EMAIL_ADDRESS][DOMAIN_NAME]"
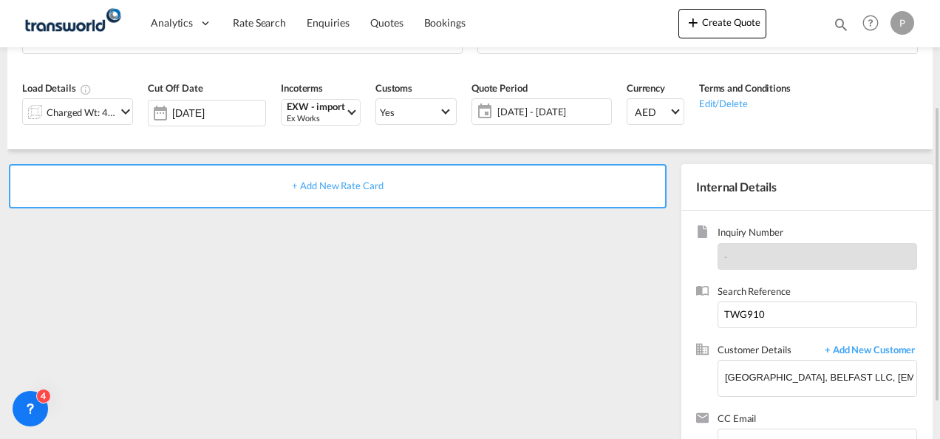
click at [351, 187] on span "+ Add New Rate Card" at bounding box center [337, 185] width 91 height 12
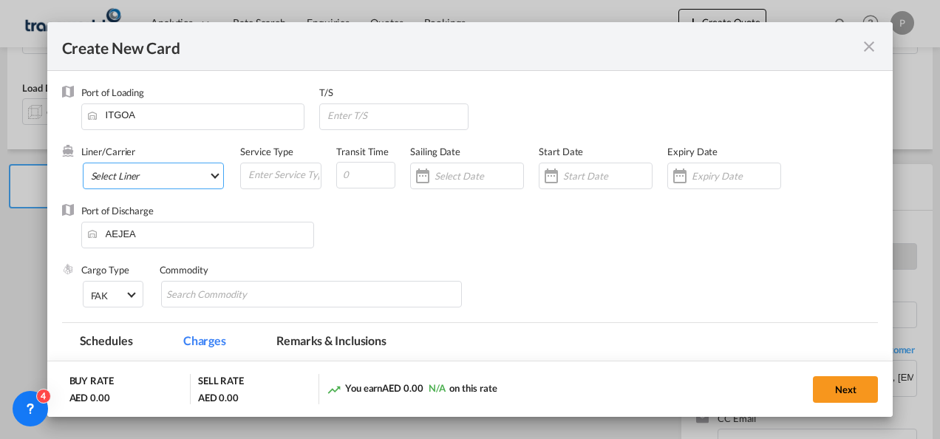
click at [203, 178] on md-select "Select Liner 2HM LOGISTICS D.O.O. / TDWC-CAPODISTRI 2HM LOGISTICS D.O.O. / TDWC…" at bounding box center [154, 176] width 142 height 27
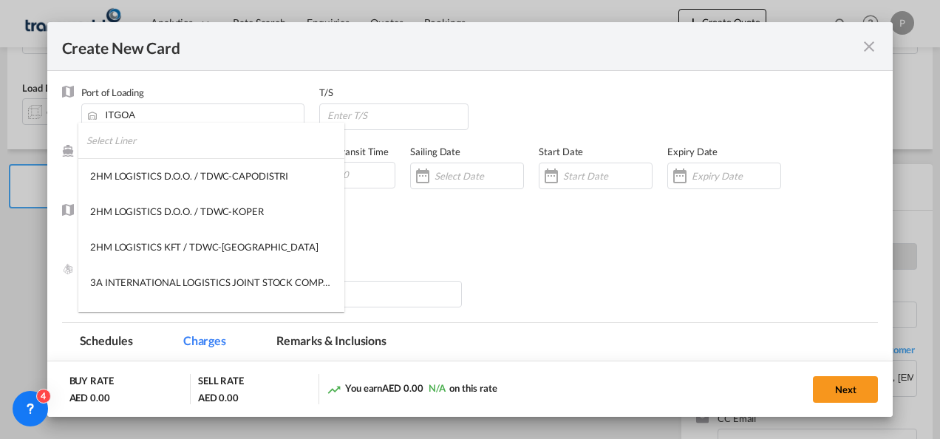
click at [182, 148] on input "search" at bounding box center [215, 140] width 258 height 35
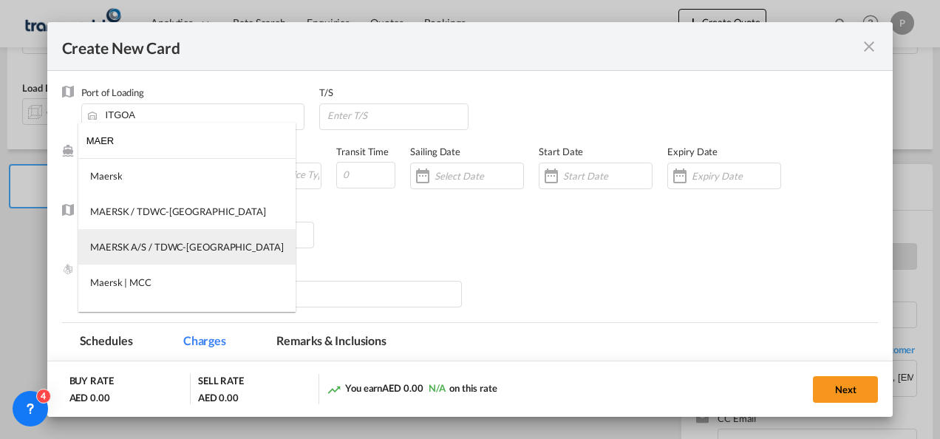
type input "MAER"
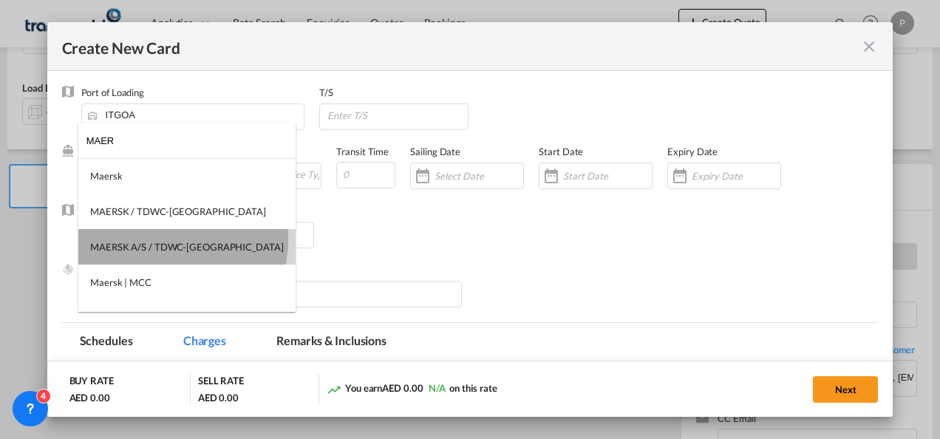
click at [182, 240] on div "MAERSK A/S / TDWC-[GEOGRAPHIC_DATA]" at bounding box center [187, 246] width 194 height 13
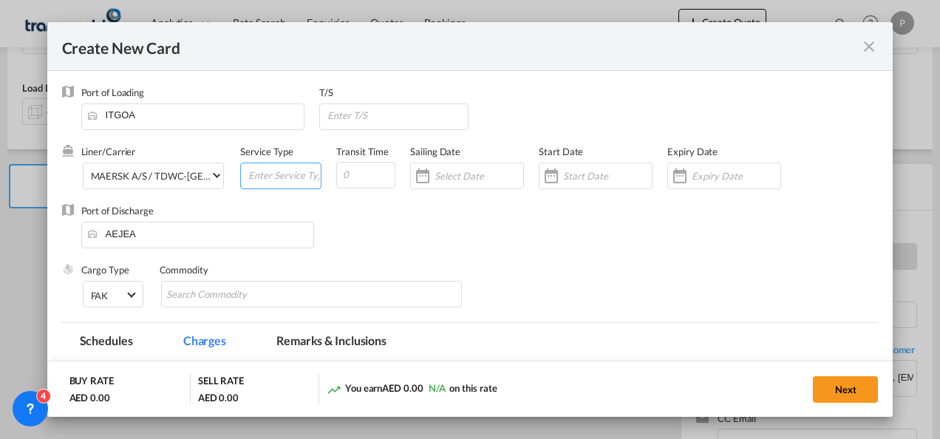
click at [276, 177] on input "Create New Card ..." at bounding box center [284, 174] width 74 height 22
type input "EXW IMPORT"
click at [696, 175] on input "Create New Card ..." at bounding box center [735, 176] width 89 height 12
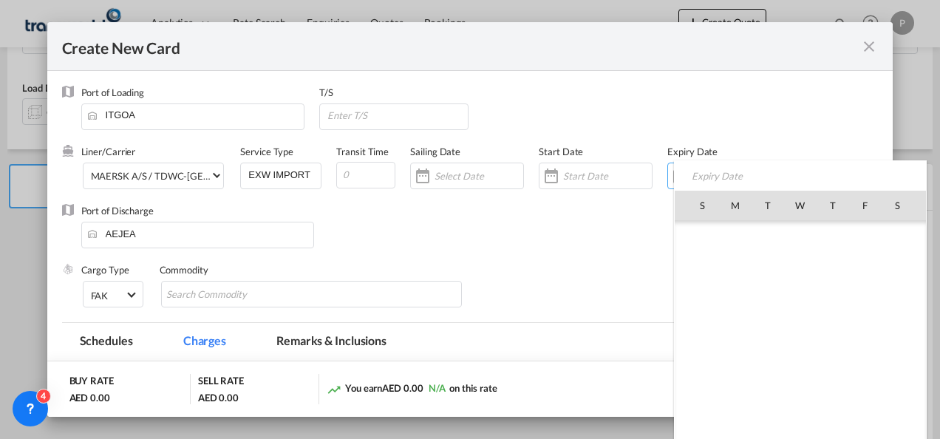
scroll to position [342367, 0]
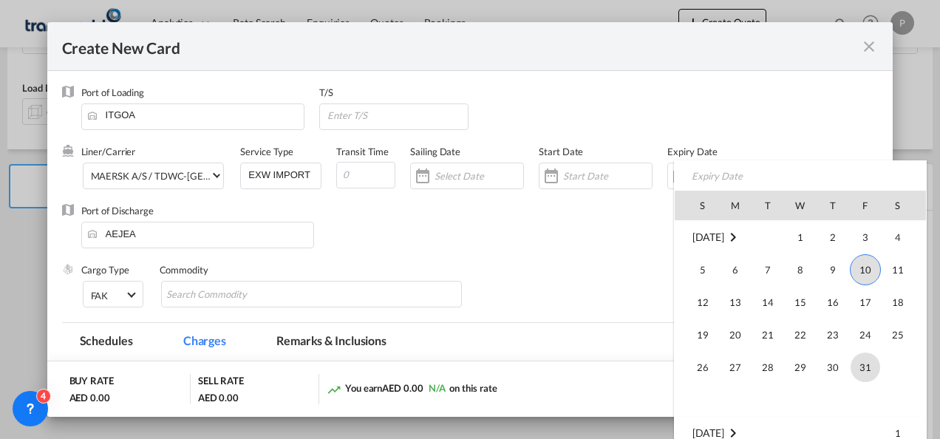
click at [861, 362] on span "31" at bounding box center [865, 367] width 30 height 30
type input "[DATE]"
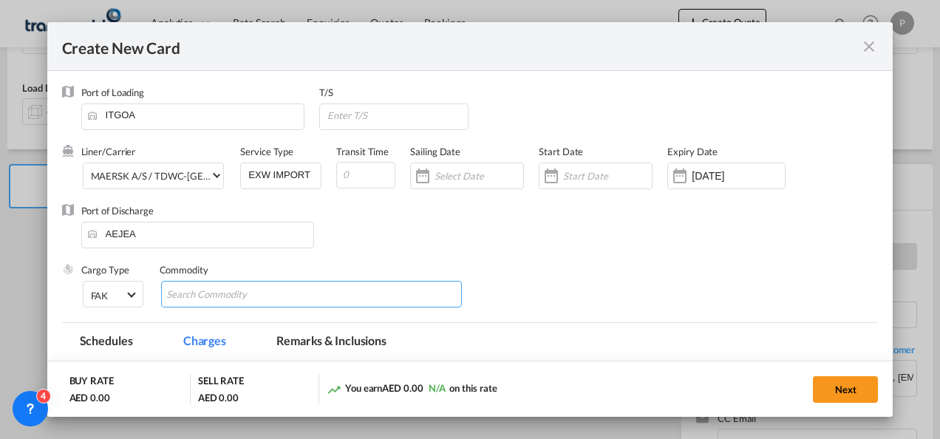
click at [332, 295] on md-chips-wrap "Chips container with autocompletion. Enter the text area, type text to search, …" at bounding box center [311, 294] width 301 height 27
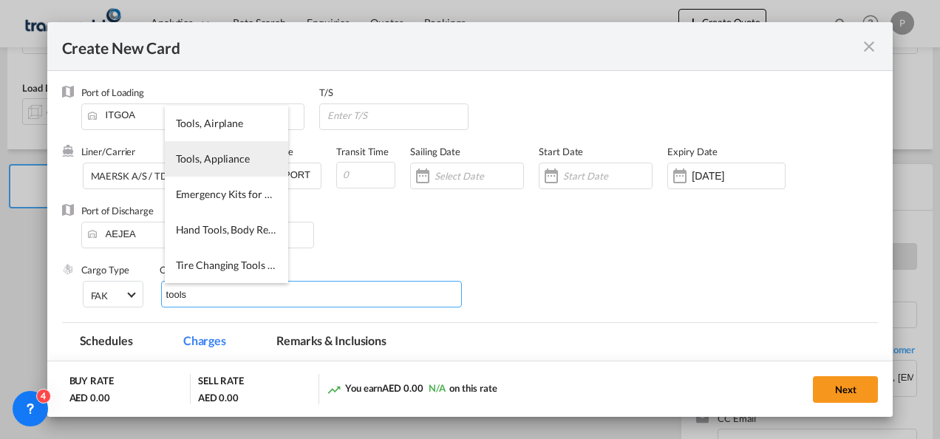
type input "tools"
click at [235, 170] on li "Tools, Appliance" at bounding box center [226, 158] width 123 height 35
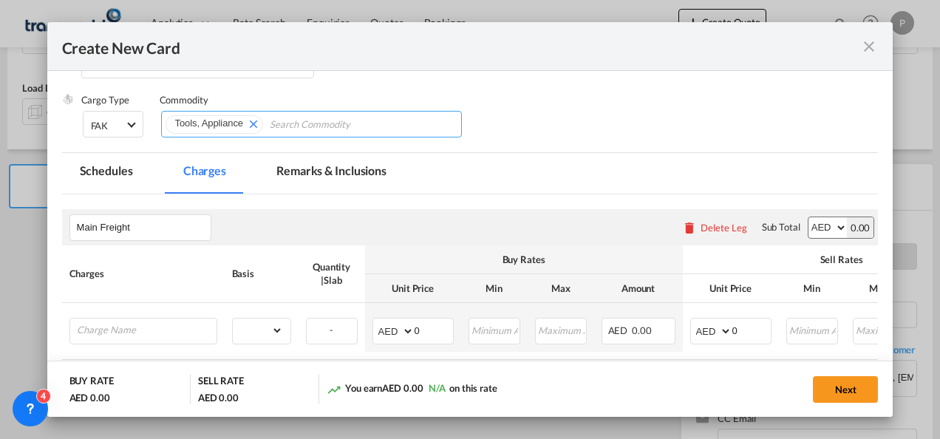
scroll to position [176, 0]
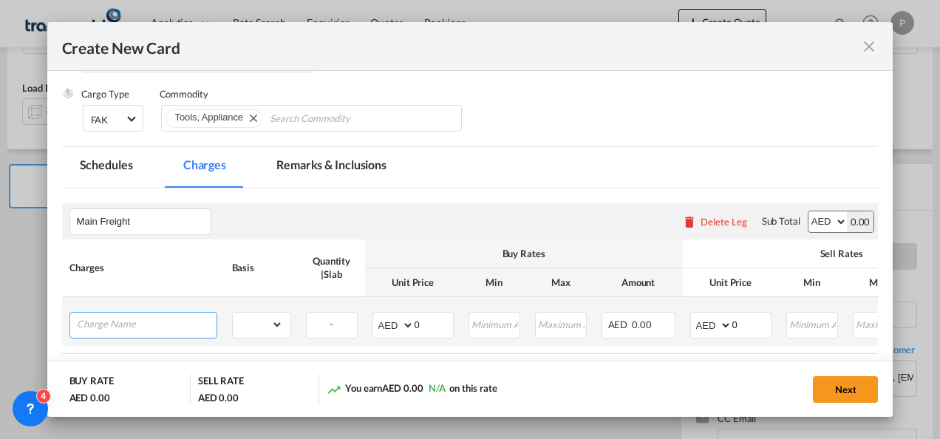
click at [173, 323] on input "Charge Name" at bounding box center [147, 323] width 140 height 22
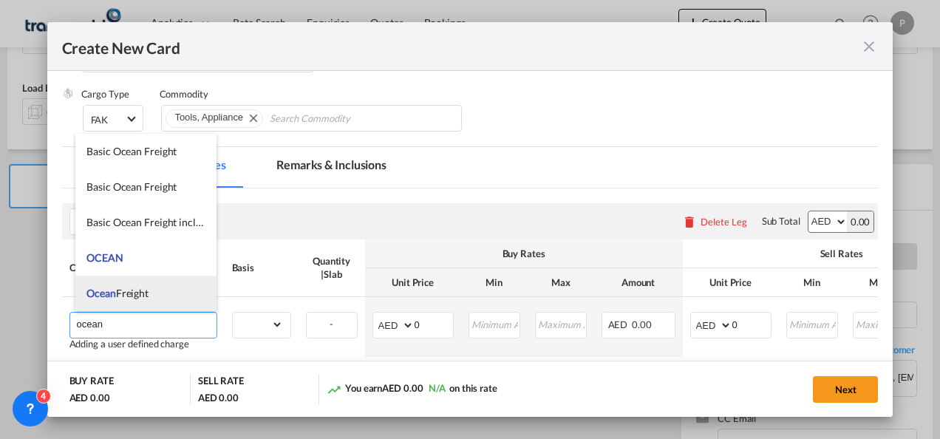
click at [146, 278] on li "Ocean Freight" at bounding box center [145, 293] width 141 height 35
type input "Ocean Freight"
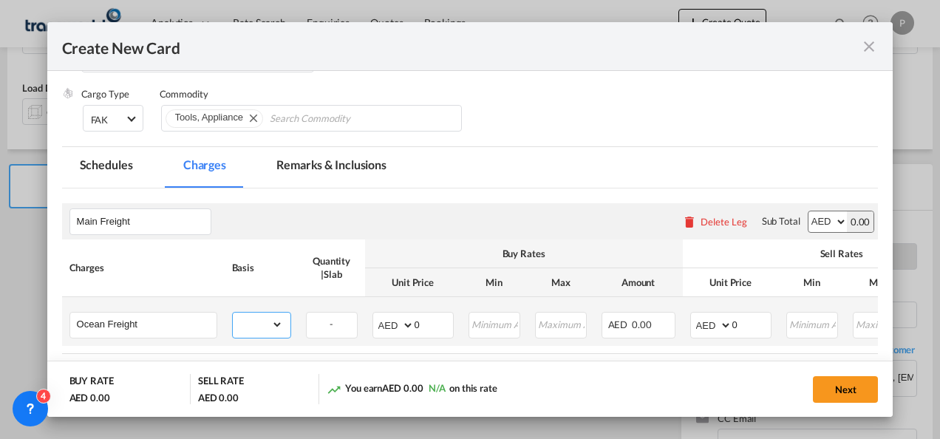
click at [277, 332] on select "gross_weight volumetric_weight per_shipment per_bl per_km per_hawb per_kg flat …" at bounding box center [258, 324] width 50 height 24
select select "per_shipment"
click at [233, 312] on select "gross_weight volumetric_weight per_shipment per_bl per_km per_hawb per_kg flat …" at bounding box center [258, 324] width 50 height 24
click at [747, 323] on input "0" at bounding box center [751, 323] width 38 height 22
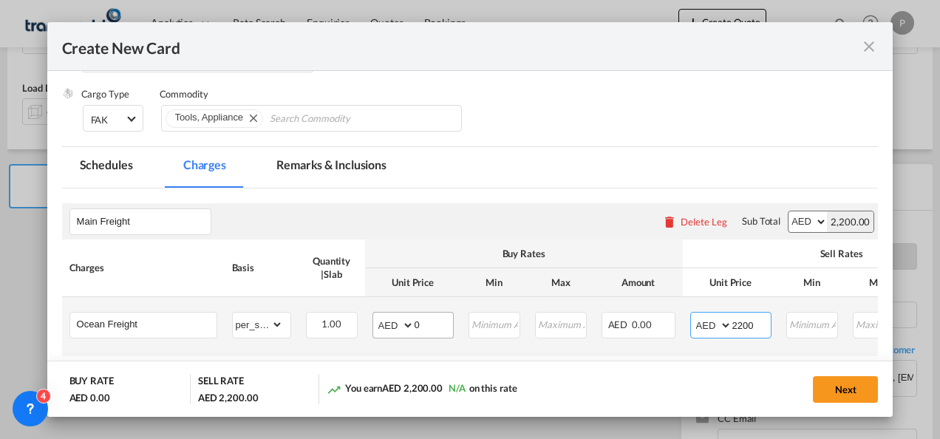
type input "2200"
click at [431, 328] on input "0" at bounding box center [433, 323] width 38 height 22
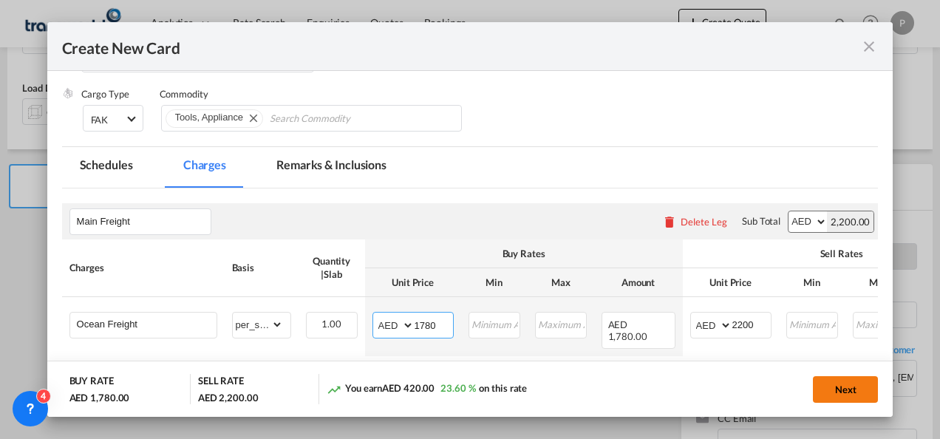
type input "1780"
click at [839, 392] on button "Next" at bounding box center [845, 389] width 65 height 27
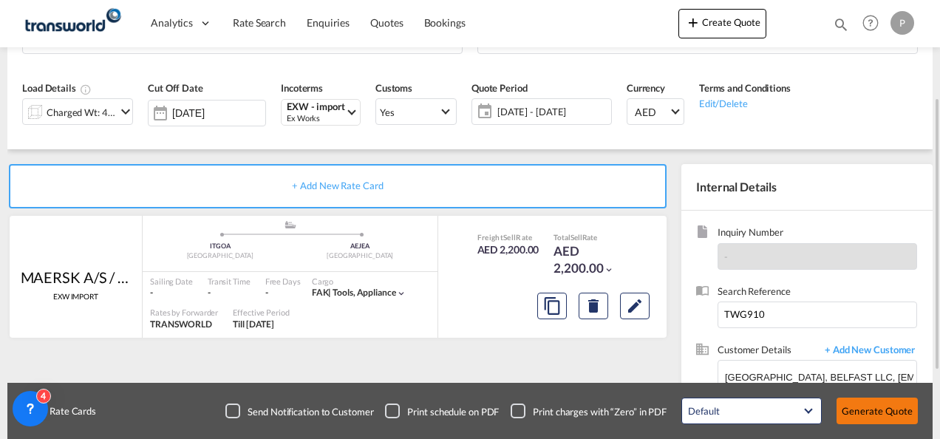
click at [903, 411] on button "Generate Quote" at bounding box center [876, 410] width 81 height 27
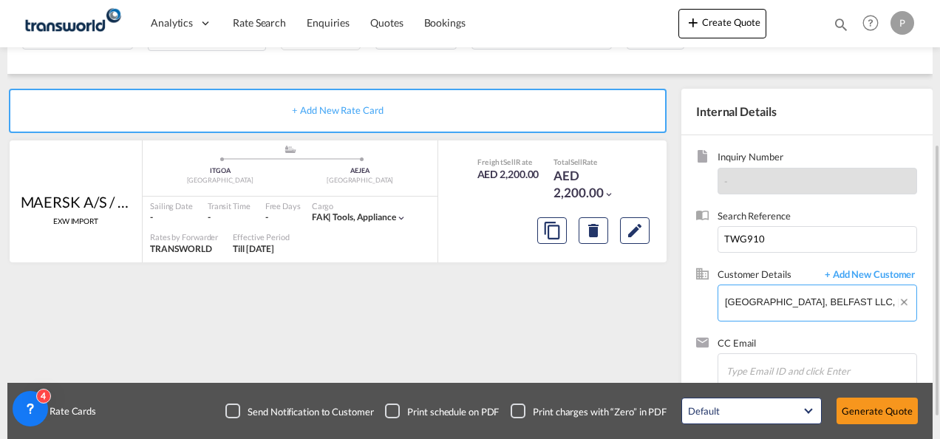
click at [852, 295] on input "[GEOGRAPHIC_DATA], BELFAST LLC, [EMAIL_ADDRESS][DOMAIN_NAME]" at bounding box center [820, 301] width 191 height 33
click at [863, 273] on span "+ Add New Customer" at bounding box center [867, 275] width 100 height 17
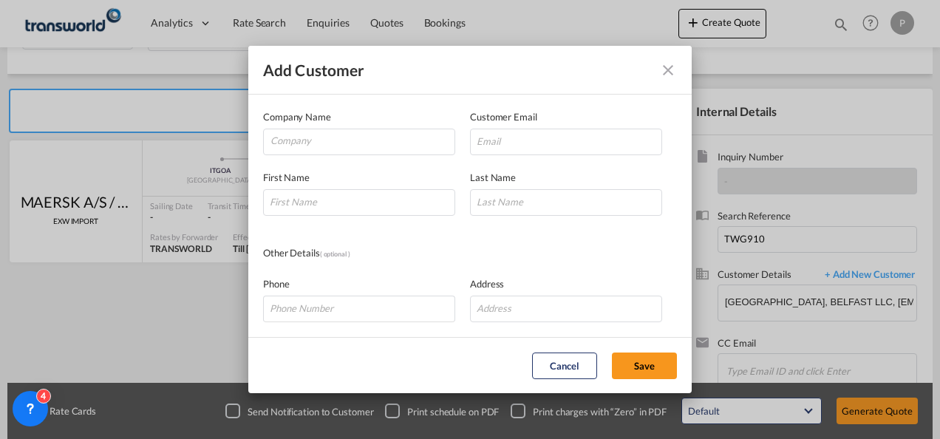
click at [675, 68] on md-icon "icon-close" at bounding box center [668, 70] width 18 height 18
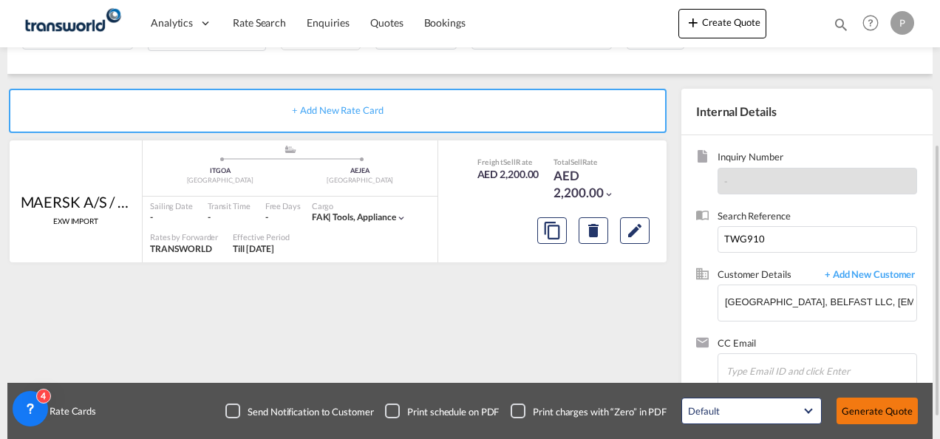
click at [870, 407] on button "Generate Quote" at bounding box center [876, 410] width 81 height 27
click at [863, 281] on span "+ Add New Customer" at bounding box center [867, 275] width 100 height 17
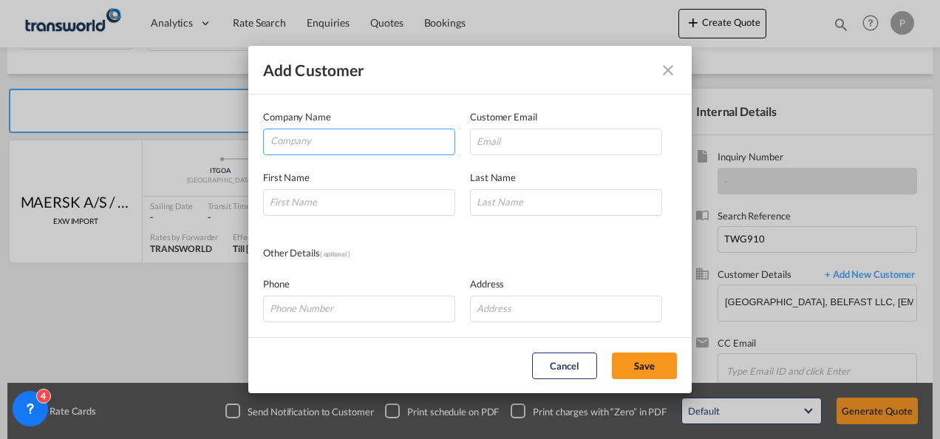
click at [366, 136] on input "Company" at bounding box center [362, 140] width 184 height 22
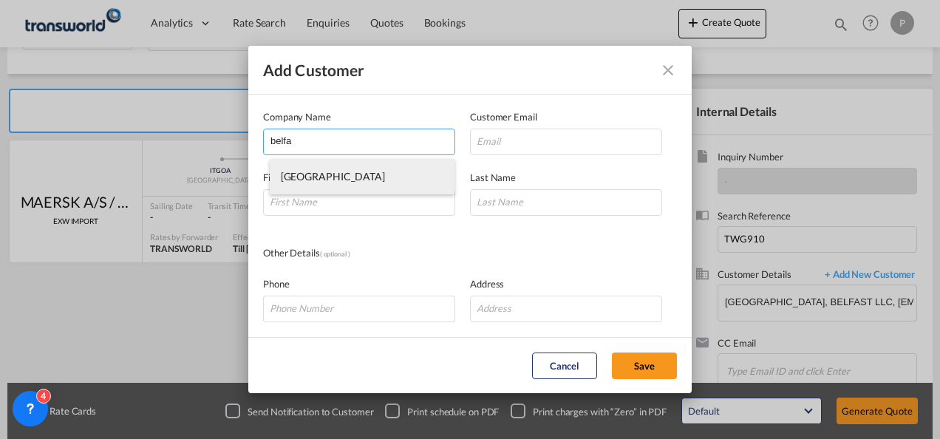
click at [297, 182] on span "[GEOGRAPHIC_DATA]" at bounding box center [333, 176] width 104 height 13
type input "[GEOGRAPHIC_DATA]"
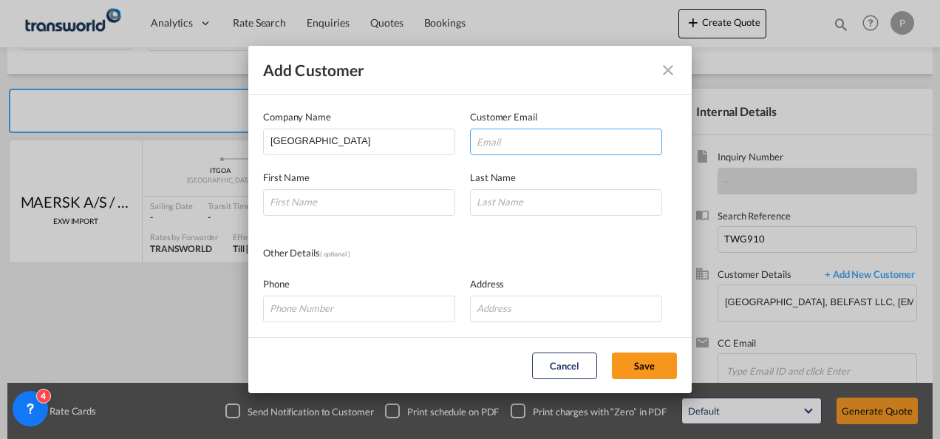
click at [512, 148] on input "Add Customer Company ..." at bounding box center [566, 142] width 192 height 27
paste input "[EMAIL_ADDRESS][DOMAIN_NAME]"
type input "[EMAIL_ADDRESS][DOMAIN_NAME]"
click at [352, 201] on input "Add Customer Company ..." at bounding box center [359, 202] width 192 height 27
type input "[GEOGRAPHIC_DATA]"
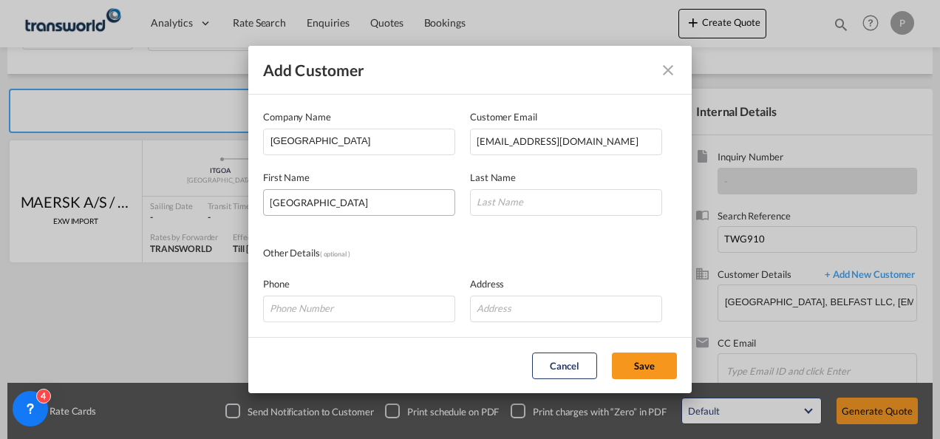
type input "LLC"
click at [639, 374] on button "Save" at bounding box center [644, 365] width 65 height 27
type input "[GEOGRAPHIC_DATA], BELFAST LLC, [EMAIL_ADDRESS][DOMAIN_NAME]"
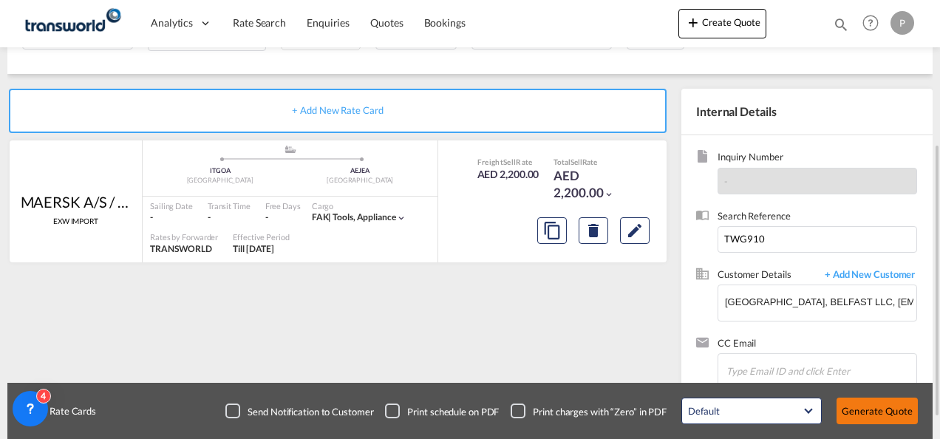
click at [873, 413] on button "Generate Quote" at bounding box center [876, 410] width 81 height 27
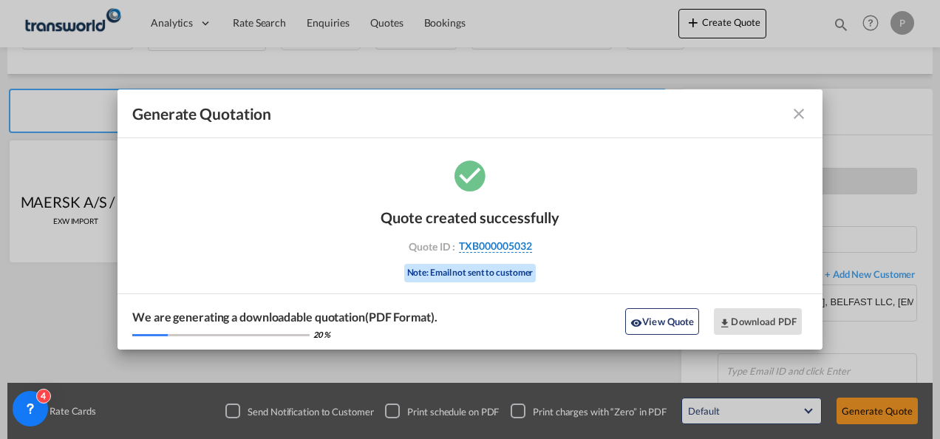
click at [481, 249] on span "TXB000005032" at bounding box center [495, 245] width 73 height 13
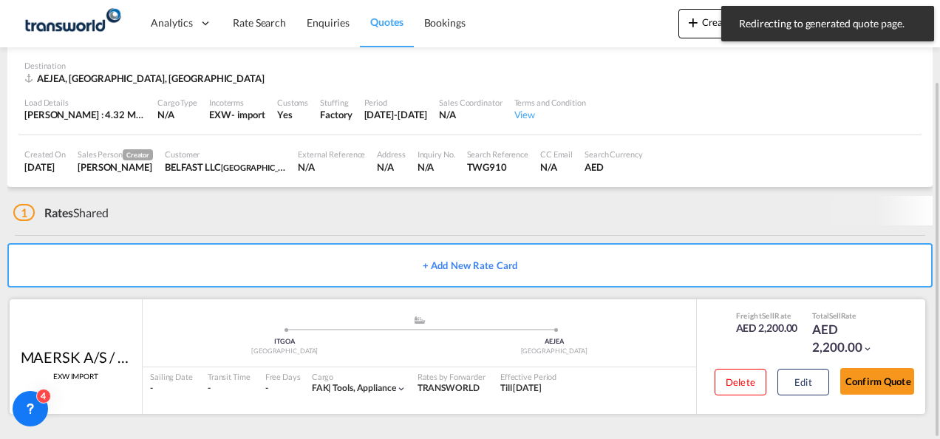
scroll to position [90, 0]
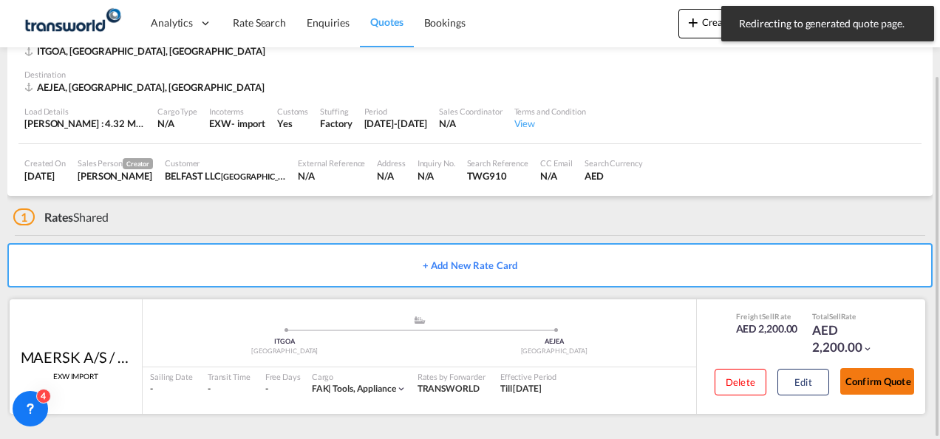
click at [861, 378] on button "Confirm Quote" at bounding box center [877, 381] width 74 height 27
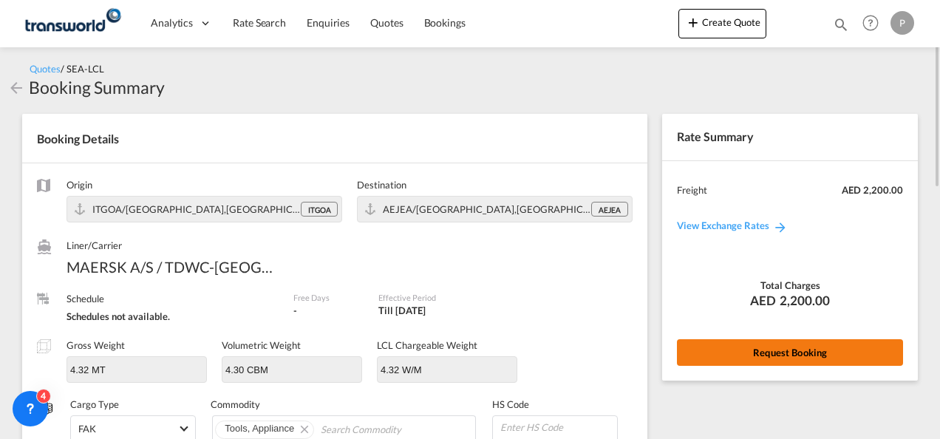
click at [749, 352] on button "Request Booking" at bounding box center [790, 352] width 226 height 27
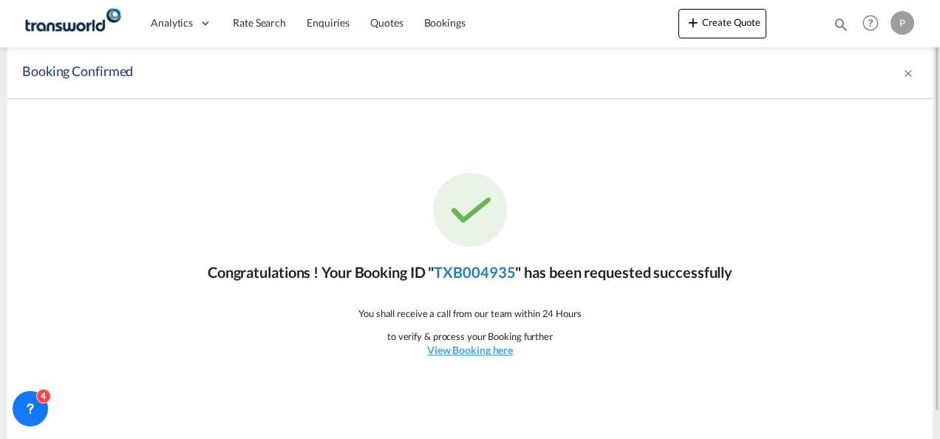
click at [510, 273] on link "TXB004935" at bounding box center [474, 272] width 81 height 18
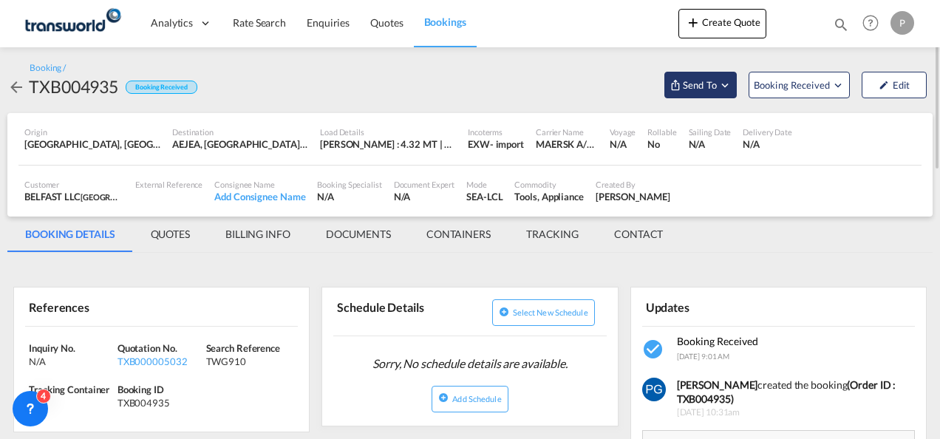
click at [708, 88] on span "Send To" at bounding box center [699, 85] width 37 height 15
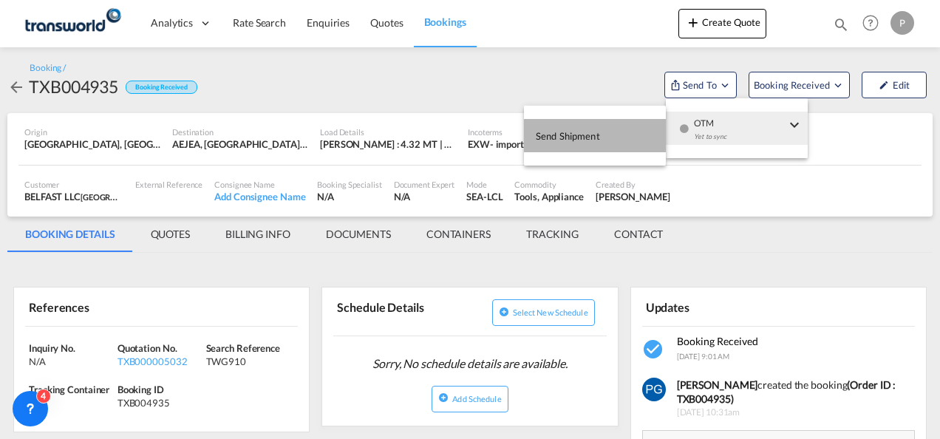
click at [604, 143] on button "Send Shipment" at bounding box center [595, 135] width 142 height 33
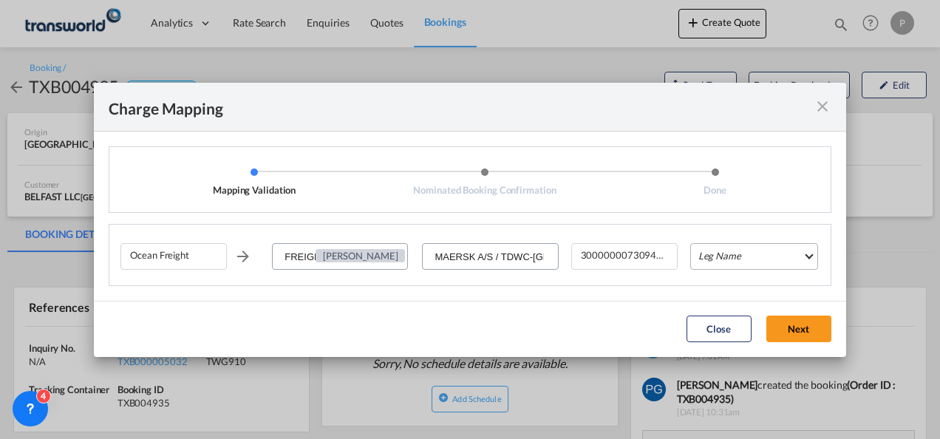
click at [719, 254] on md-select "Leg Name HANDLING ORIGIN VESSEL HANDLING DESTINATION OTHERS TL PICK UP CUSTOMS …" at bounding box center [754, 256] width 128 height 27
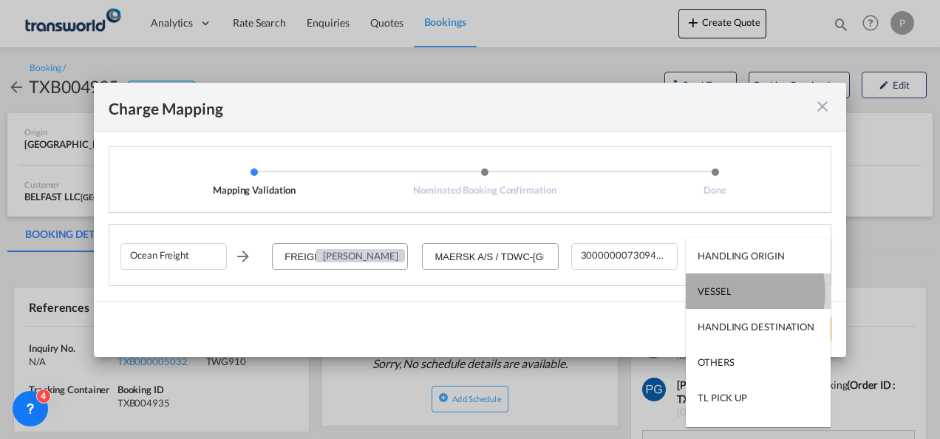
click at [722, 292] on div "VESSEL" at bounding box center [713, 290] width 33 height 13
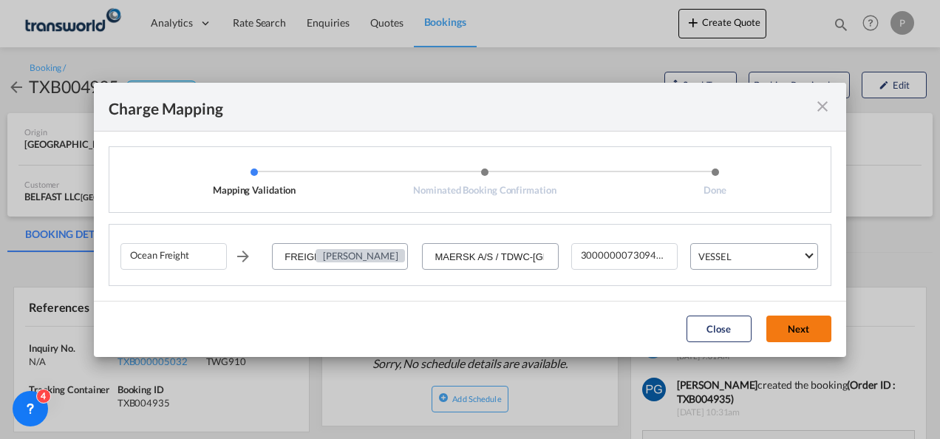
click at [798, 332] on button "Next" at bounding box center [798, 328] width 65 height 27
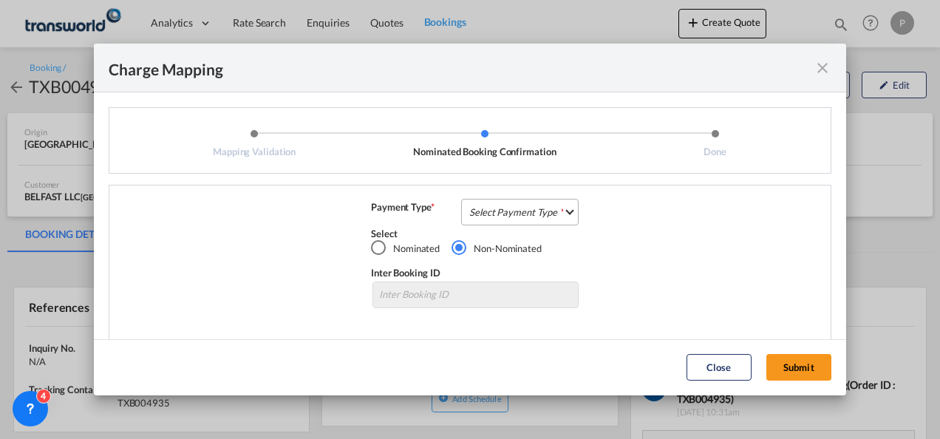
click at [514, 213] on md-select "Select Payment Type COLLECT PREPAID" at bounding box center [519, 212] width 117 height 27
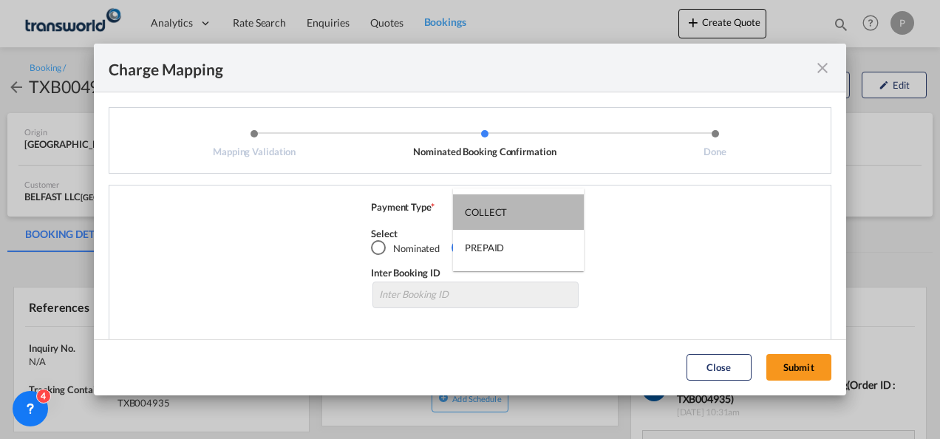
click at [514, 213] on md-option "COLLECT" at bounding box center [518, 211] width 131 height 35
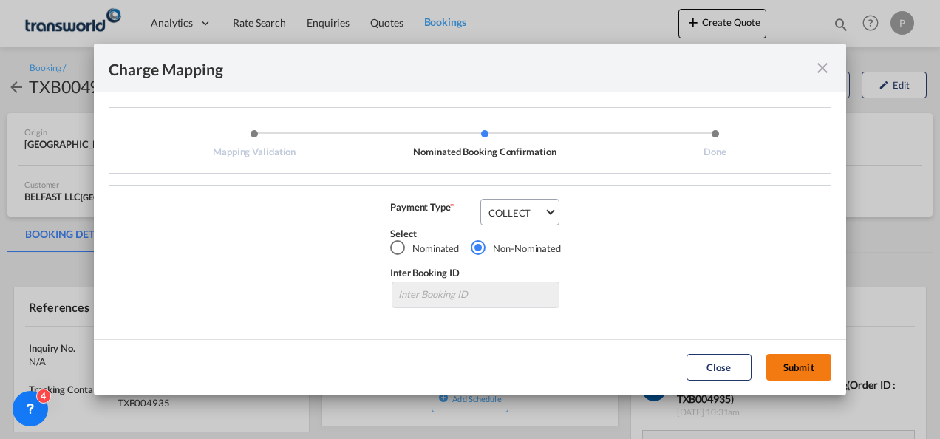
click at [782, 363] on button "Submit" at bounding box center [798, 367] width 65 height 27
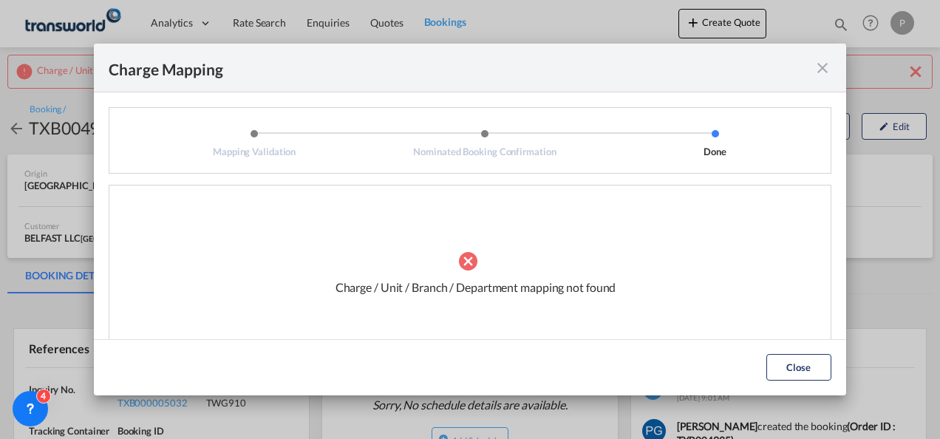
click at [821, 68] on md-icon "icon-close fg-AAA8AD cursor" at bounding box center [822, 68] width 18 height 18
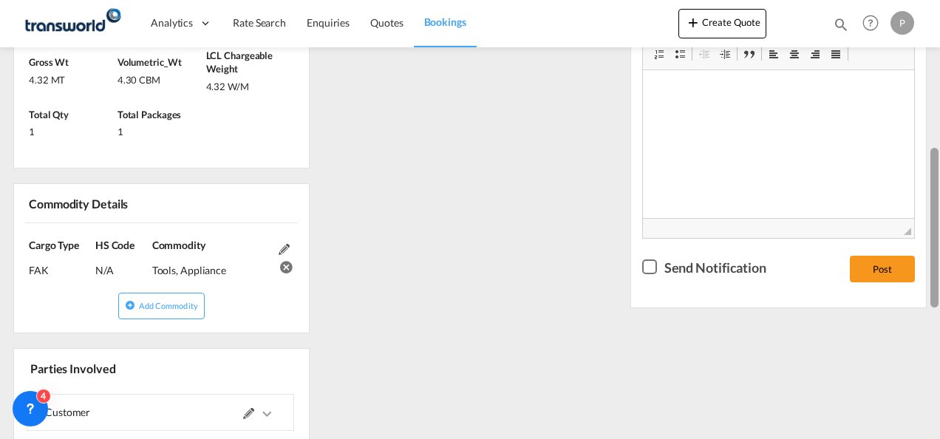
scroll to position [510, 0]
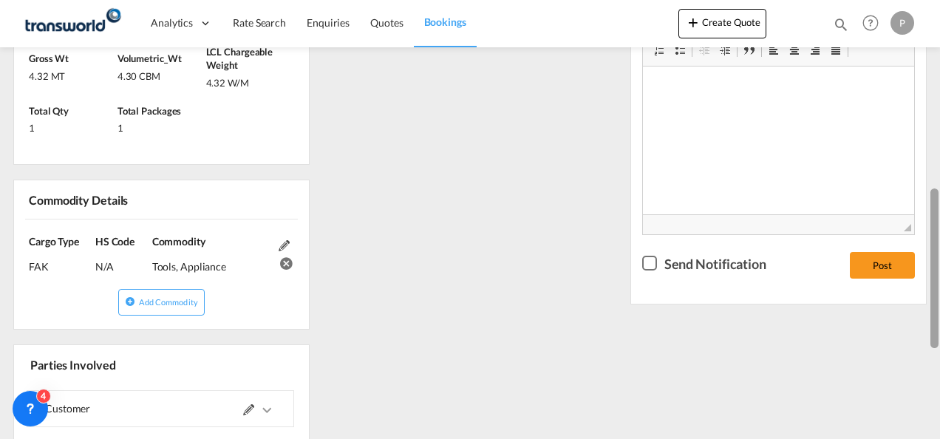
drag, startPoint x: 931, startPoint y: 100, endPoint x: 941, endPoint y: 287, distance: 186.4
click at [939, 287] on html "Analytics Dashboard Rate Search Enquiries Quotes Bookings Analytics" at bounding box center [470, 219] width 940 height 439
click at [253, 410] on md-icon at bounding box center [248, 409] width 11 height 11
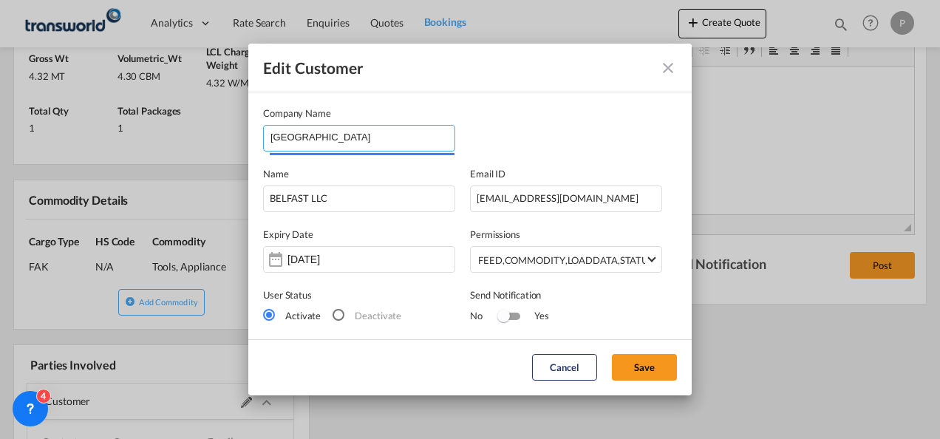
click at [340, 139] on input "[GEOGRAPHIC_DATA]" at bounding box center [362, 137] width 184 height 22
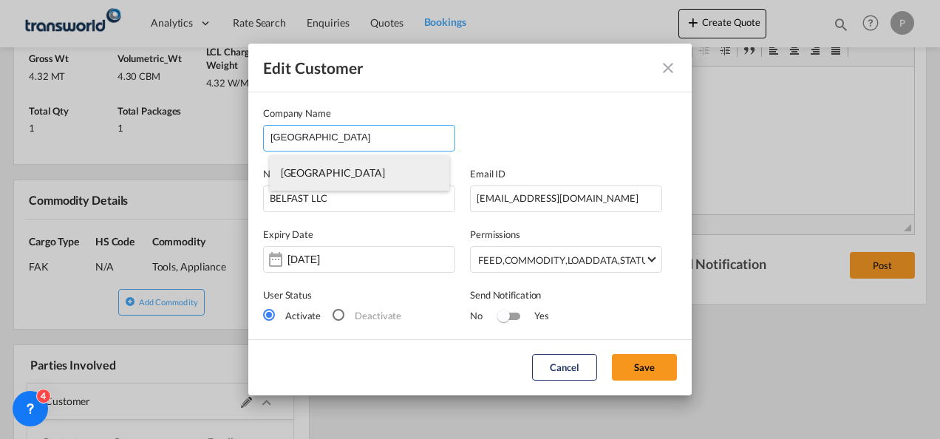
click at [318, 177] on span "[GEOGRAPHIC_DATA]" at bounding box center [333, 172] width 104 height 13
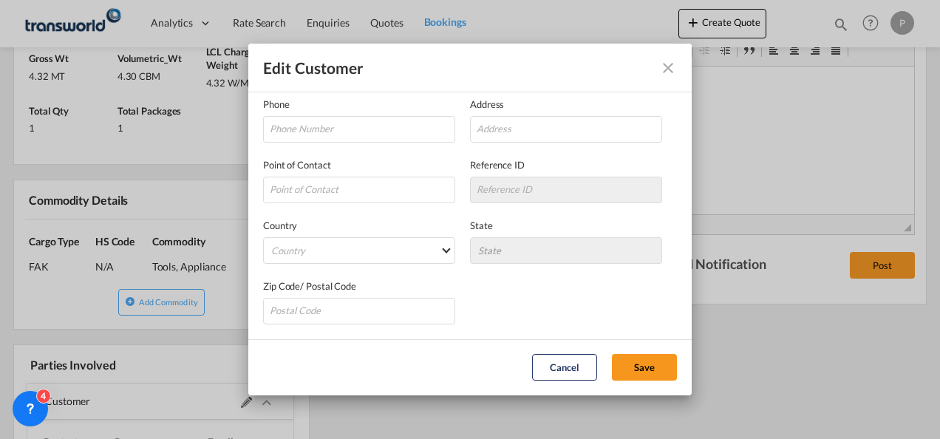
scroll to position [0, 0]
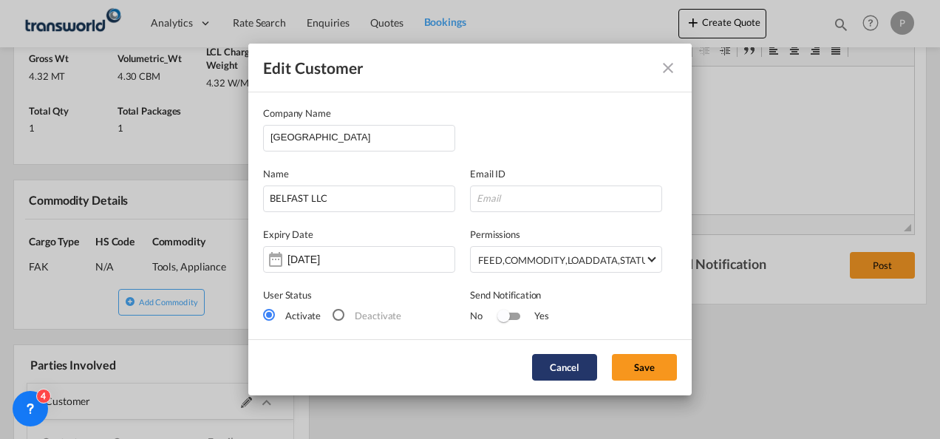
click at [553, 372] on button "Cancel" at bounding box center [564, 367] width 65 height 27
